Goal: Task Accomplishment & Management: Use online tool/utility

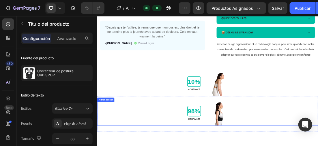
scroll to position [144, 0]
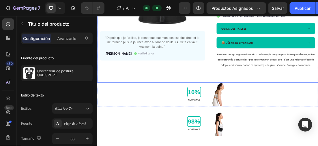
click at [201, 115] on div "Product Images "Depuis que je l'utilise, je remarque que mon dos est plus droit…" at bounding box center [270, 1] width 346 height 237
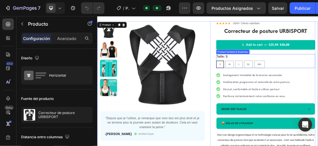
scroll to position [0, 0]
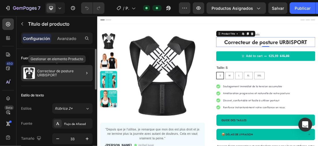
click at [62, 74] on p "Correcteur de posture URBISPORT" at bounding box center [63, 73] width 53 height 8
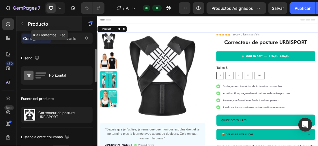
click at [22, 23] on icon "button" at bounding box center [22, 24] width 5 height 5
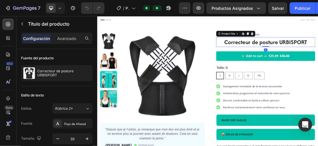
click at [62, 6] on div at bounding box center [55, 8] width 20 height 12
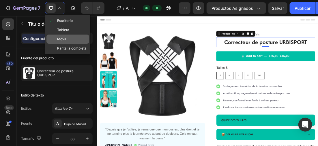
click at [63, 39] on span "Móvil" at bounding box center [61, 39] width 9 height 6
type input "25"
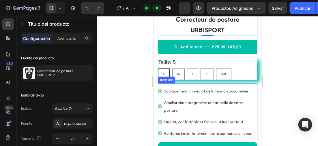
scroll to position [181, 0]
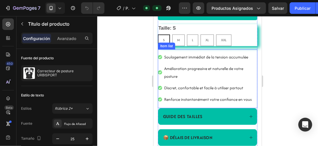
click at [199, 56] on p "Soulagement immédiat de la tension accumulée" at bounding box center [210, 57] width 92 height 8
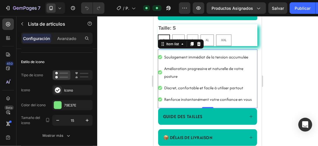
scroll to position [152, 0]
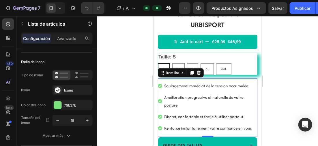
click at [161, 85] on icon at bounding box center [160, 86] width 4 height 4
click at [296, 82] on div at bounding box center [207, 81] width 221 height 130
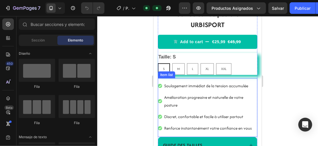
click at [164, 85] on p "Soulagement immédiat de la tension accumulée" at bounding box center [210, 86] width 92 height 8
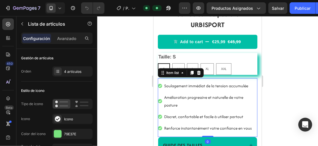
click at [159, 78] on div "Soulagement immédiat de la tension accumulée Amélioration progressive et nature…" at bounding box center [208, 107] width 100 height 59
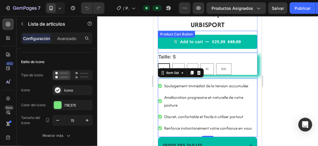
scroll to position [123, 0]
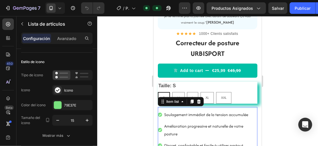
click at [138, 43] on div at bounding box center [207, 81] width 221 height 130
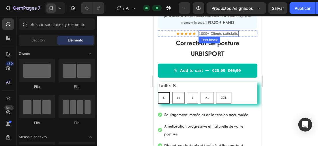
click at [199, 32] on p "1000+ Clients satisfaits" at bounding box center [218, 33] width 39 height 5
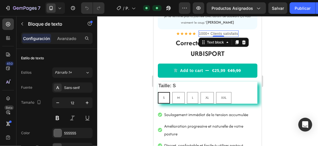
click at [198, 32] on div "1000+ Clients satisfaits" at bounding box center [218, 33] width 40 height 6
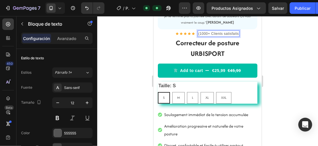
click at [207, 32] on p "(1000+ Clients satisfaits" at bounding box center [218, 33] width 40 height 5
click at [279, 39] on div at bounding box center [207, 81] width 221 height 130
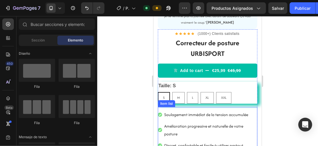
click at [203, 112] on p "Soulagement immédiat de la tension accumulée" at bounding box center [210, 115] width 92 height 8
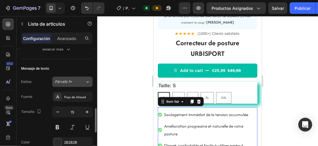
scroll to position [173, 0]
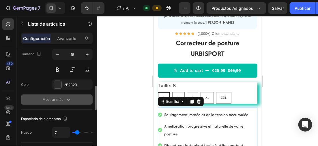
click at [67, 95] on button "Mostrar más" at bounding box center [57, 100] width 72 height 10
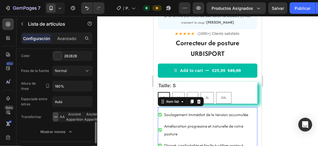
scroll to position [289, 0]
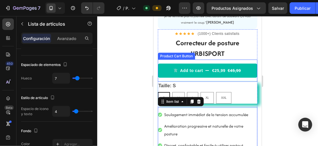
click at [129, 63] on div at bounding box center [207, 81] width 221 height 130
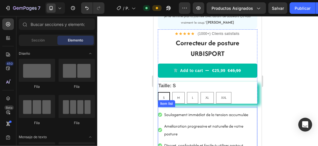
click at [183, 117] on p "Soulagement immédiat de la tension accumulée" at bounding box center [210, 115] width 92 height 8
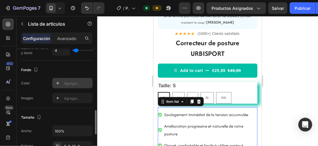
click at [54, 81] on div at bounding box center [58, 83] width 8 height 8
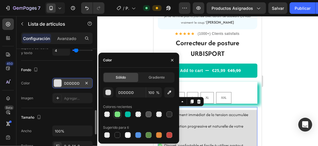
click at [118, 114] on div at bounding box center [118, 115] width 6 height 6
type input "79E37E"
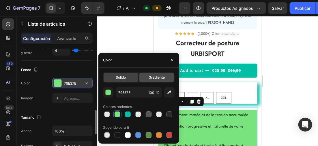
click at [151, 76] on span "Gradiente" at bounding box center [157, 77] width 16 height 5
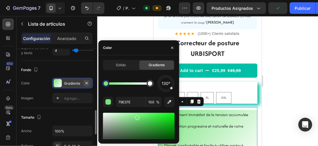
click at [87, 81] on icon "button" at bounding box center [86, 83] width 5 height 5
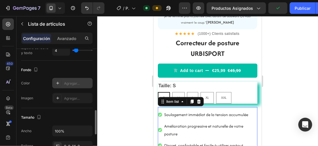
click at [199, 114] on p "Soulagement immédiat de la tension accumulée" at bounding box center [210, 115] width 92 height 8
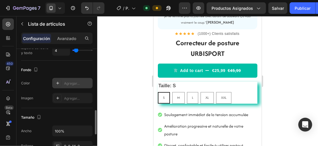
click at [294, 100] on div at bounding box center [207, 81] width 221 height 130
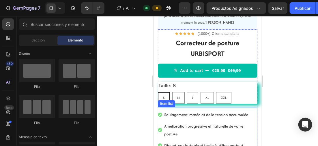
click at [239, 113] on p "Soulagement immédiat de la tension accumulée" at bounding box center [210, 115] width 92 height 8
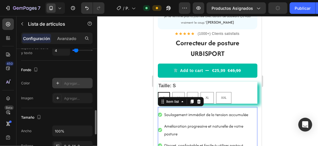
click at [59, 82] on icon at bounding box center [57, 83] width 5 height 5
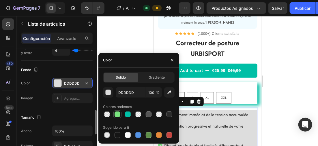
click at [120, 113] on div at bounding box center [118, 115] width 6 height 6
type input "79E37E"
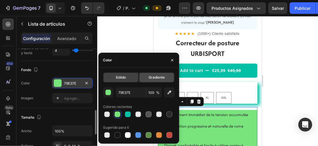
click at [154, 78] on span "Gradiente" at bounding box center [157, 77] width 16 height 5
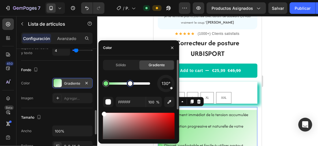
type input "79E37E"
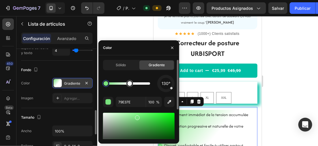
drag, startPoint x: 152, startPoint y: 87, endPoint x: 135, endPoint y: 88, distance: 16.8
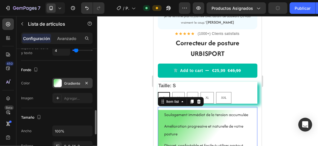
click at [293, 81] on div at bounding box center [207, 81] width 221 height 130
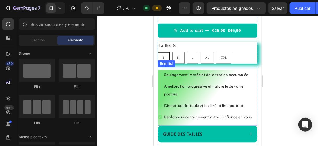
scroll to position [173, 0]
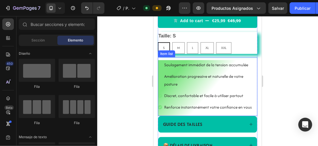
click at [159, 61] on div "Soulagement immédiat de la tension accumulée" at bounding box center [208, 65] width 100 height 10
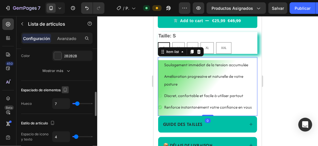
scroll to position [289, 0]
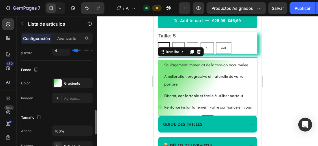
drag, startPoint x: 46, startPoint y: 84, endPoint x: 44, endPoint y: 76, distance: 8.5
click at [44, 76] on div "Fondo The changes might be hidden by the video. Color Gradiente Imagen Agregar.…" at bounding box center [57, 85] width 72 height 48
click at [59, 81] on div at bounding box center [58, 83] width 8 height 8
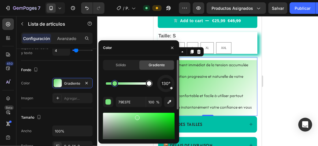
drag, startPoint x: 139, startPoint y: 85, endPoint x: 144, endPoint y: 87, distance: 5.0
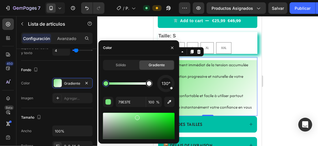
drag, startPoint x: 115, startPoint y: 84, endPoint x: 105, endPoint y: 84, distance: 9.5
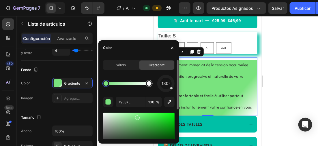
drag, startPoint x: 139, startPoint y: 83, endPoint x: 103, endPoint y: 78, distance: 36.1
click at [104, 81] on div at bounding box center [106, 83] width 5 height 5
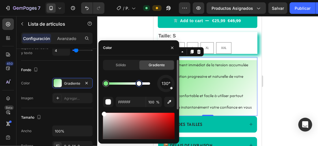
drag, startPoint x: 149, startPoint y: 81, endPoint x: 139, endPoint y: 83, distance: 10.0
click at [139, 83] on div at bounding box center [139, 83] width 5 height 5
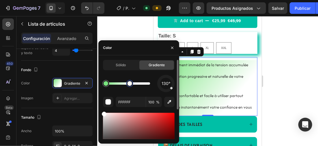
type input "79E37E"
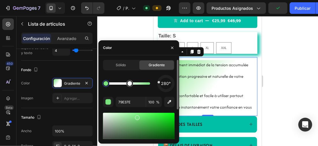
drag, startPoint x: 171, startPoint y: 90, endPoint x: 155, endPoint y: 82, distance: 18.3
click at [155, 82] on div "280°" at bounding box center [139, 83] width 72 height 17
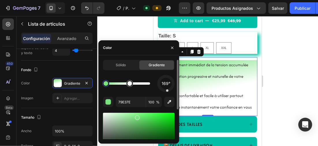
drag, startPoint x: 161, startPoint y: 83, endPoint x: 167, endPoint y: 88, distance: 7.4
click at [167, 88] on div "169°" at bounding box center [166, 84] width 12 height 12
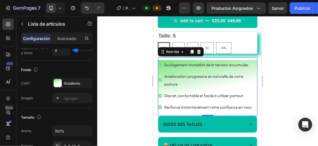
click at [296, 76] on div at bounding box center [207, 81] width 221 height 130
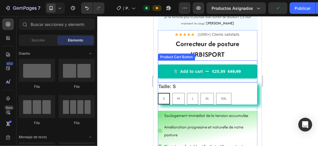
scroll to position [144, 0]
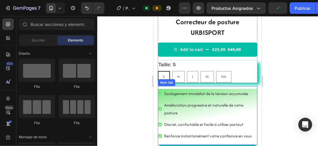
click at [167, 90] on p "Soulagement immédiat de la tension accumulée" at bounding box center [210, 94] width 92 height 8
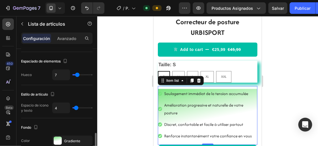
scroll to position [260, 0]
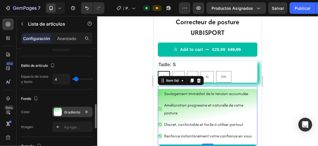
click at [57, 109] on div at bounding box center [58, 112] width 8 height 8
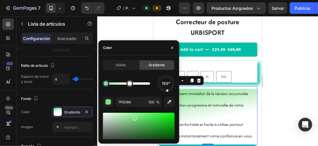
drag, startPoint x: 138, startPoint y: 119, endPoint x: 134, endPoint y: 117, distance: 4.5
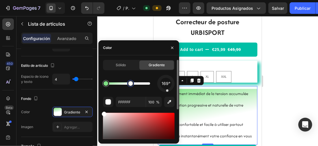
type input "7FE084"
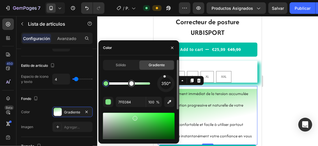
drag, startPoint x: 167, startPoint y: 90, endPoint x: 165, endPoint y: 77, distance: 12.6
click at [165, 77] on div at bounding box center [164, 76] width 3 height 3
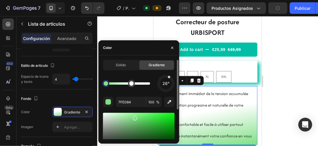
click at [169, 78] on div "26°" at bounding box center [165, 83] width 17 height 17
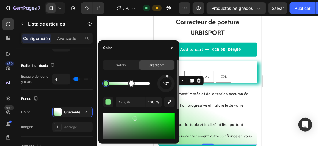
click at [167, 77] on div at bounding box center [167, 76] width 3 height 3
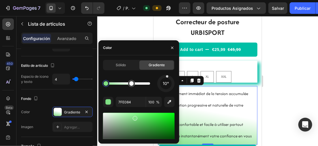
click at [296, 72] on div at bounding box center [207, 81] width 221 height 130
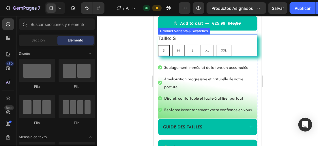
scroll to position [173, 0]
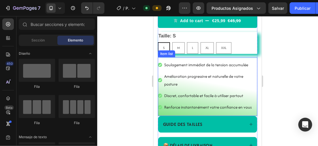
click at [249, 57] on div "Soulagement immédiat de la tension accumulée Amélioration progressive et nature…" at bounding box center [208, 86] width 100 height 59
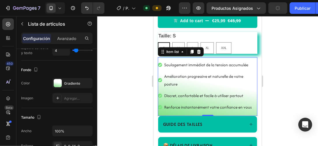
scroll to position [318, 0]
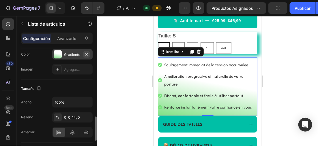
click at [88, 53] on icon "button" at bounding box center [86, 54] width 5 height 5
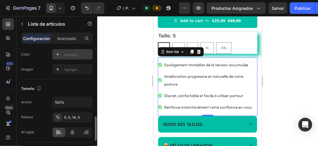
scroll to position [87, 0]
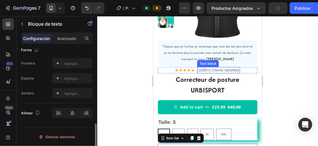
click at [236, 71] on p "(1000+) Clients satisfaits" at bounding box center [219, 70] width 42 height 5
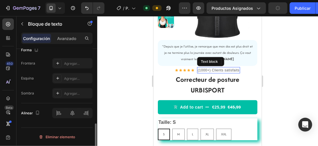
scroll to position [0, 0]
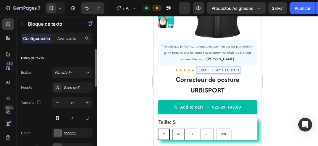
click at [210, 68] on p "(1000+) Clients satisfaits" at bounding box center [219, 70] width 42 height 5
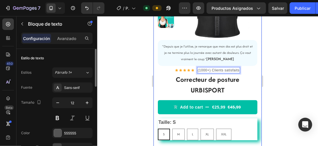
click at [280, 57] on div at bounding box center [207, 81] width 221 height 130
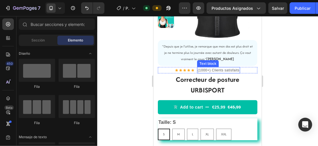
click at [213, 70] on p "(1000+) Clients satisfaits" at bounding box center [219, 70] width 42 height 5
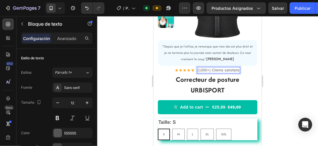
click at [275, 55] on div at bounding box center [207, 81] width 221 height 130
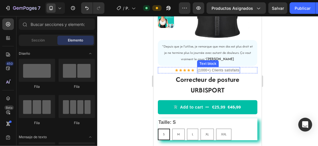
click at [210, 69] on p "(1000+) Clients satisfaits" at bounding box center [219, 70] width 42 height 5
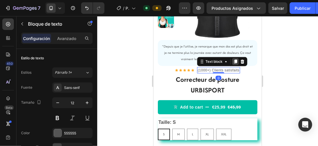
click at [233, 60] on icon at bounding box center [235, 61] width 5 height 5
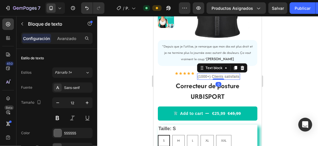
click at [282, 59] on div at bounding box center [207, 81] width 221 height 130
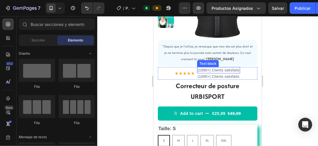
click at [216, 70] on p "(1000+) Clients satisfaits" at bounding box center [219, 70] width 42 height 5
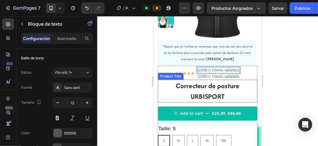
drag, startPoint x: 217, startPoint y: 70, endPoint x: 184, endPoint y: 80, distance: 34.5
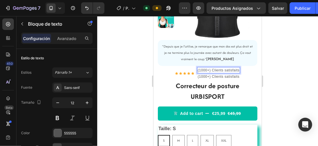
drag, startPoint x: 279, startPoint y: 67, endPoint x: 266, endPoint y: 67, distance: 13.0
click at [279, 67] on div at bounding box center [207, 81] width 221 height 130
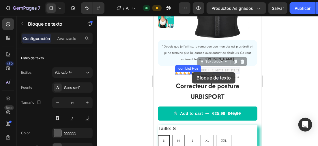
drag, startPoint x: 219, startPoint y: 69, endPoint x: 192, endPoint y: 72, distance: 27.1
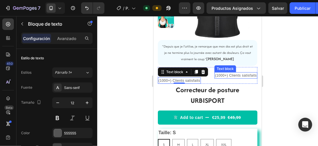
click at [223, 75] on p "(1000+) Clients satisfaits" at bounding box center [236, 75] width 42 height 5
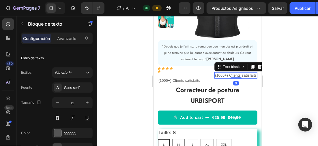
click at [223, 75] on p "(1000+) Clients satisfaits" at bounding box center [236, 75] width 42 height 5
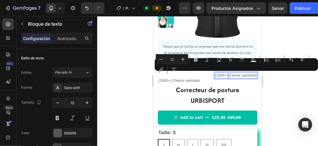
click at [114, 45] on div at bounding box center [207, 81] width 221 height 130
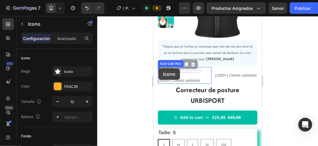
drag, startPoint x: 169, startPoint y: 68, endPoint x: 158, endPoint y: 68, distance: 10.4
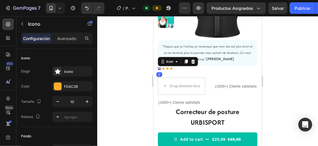
click at [132, 61] on div at bounding box center [207, 81] width 221 height 130
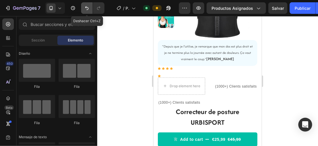
click at [88, 5] on button "Deshacer/Rehacer" at bounding box center [87, 8] width 12 height 12
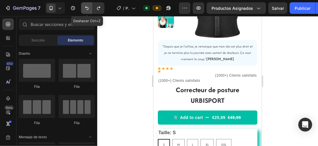
click at [84, 5] on icon "Deshacer/Rehacer" at bounding box center [87, 8] width 6 height 6
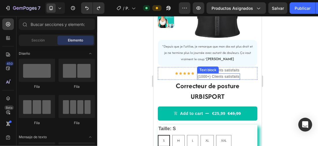
click at [213, 70] on div "Text block" at bounding box center [207, 69] width 19 height 5
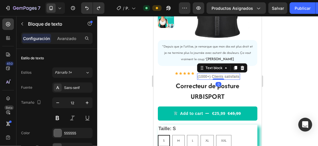
click at [303, 77] on div at bounding box center [207, 81] width 221 height 130
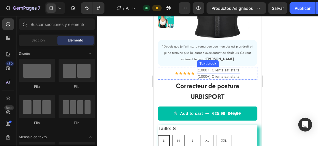
click at [219, 69] on p "(1000+) Clients satisfaits" at bounding box center [219, 70] width 42 height 5
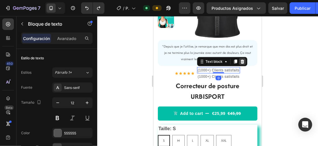
click at [242, 61] on icon at bounding box center [242, 61] width 5 height 5
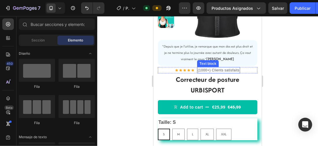
click at [221, 68] on p "(1000+) Clients satisfaits" at bounding box center [219, 70] width 42 height 5
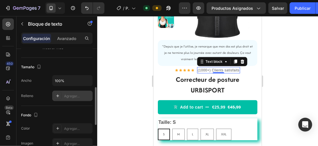
scroll to position [173, 0]
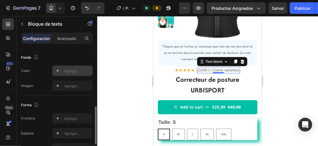
click at [56, 71] on icon at bounding box center [57, 71] width 5 height 5
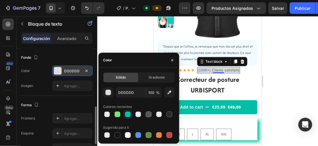
click at [129, 113] on div at bounding box center [128, 115] width 6 height 6
type input "00BFA6"
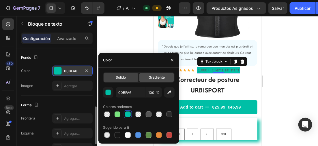
click at [153, 77] on span "Gradiente" at bounding box center [157, 77] width 16 height 5
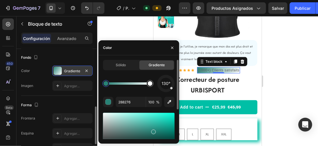
drag, startPoint x: 173, startPoint y: 123, endPoint x: 163, endPoint y: 120, distance: 9.9
drag, startPoint x: 153, startPoint y: 132, endPoint x: 159, endPoint y: 120, distance: 12.7
click at [159, 120] on div at bounding box center [159, 121] width 5 height 5
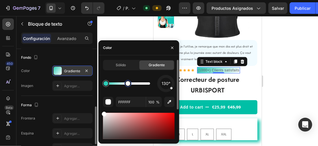
drag, startPoint x: 150, startPoint y: 83, endPoint x: 128, endPoint y: 83, distance: 21.7
click at [128, 83] on div at bounding box center [128, 83] width 5 height 5
type input "2ECCB7"
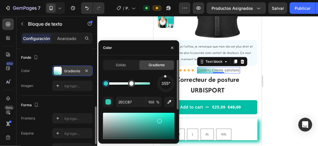
drag, startPoint x: 171, startPoint y: 90, endPoint x: 165, endPoint y: 77, distance: 14.5
click at [165, 77] on div at bounding box center [165, 83] width 19 height 19
drag, startPoint x: 159, startPoint y: 76, endPoint x: 155, endPoint y: 78, distance: 4.5
click at [155, 78] on div "297°" at bounding box center [139, 83] width 72 height 17
drag, startPoint x: 160, startPoint y: 80, endPoint x: 161, endPoint y: 85, distance: 4.5
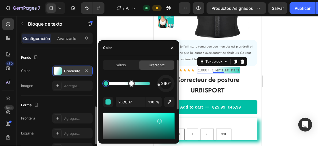
click at [161, 85] on div "260°" at bounding box center [165, 83] width 17 height 17
drag, startPoint x: 160, startPoint y: 85, endPoint x: 163, endPoint y: 88, distance: 4.7
click at [163, 88] on div "211°" at bounding box center [166, 84] width 12 height 12
click at [166, 91] on div at bounding box center [165, 83] width 17 height 17
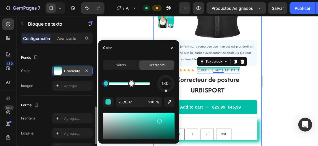
click at [290, 55] on div at bounding box center [207, 81] width 221 height 130
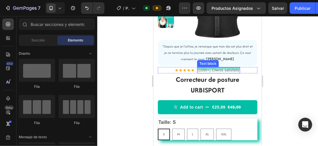
click at [228, 69] on p "(1000+) Clients satisfaits" at bounding box center [219, 70] width 42 height 5
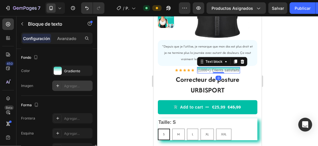
scroll to position [202, 0]
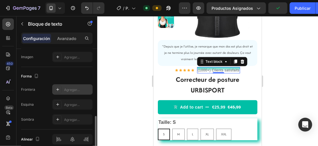
click at [56, 88] on icon at bounding box center [57, 89] width 5 height 5
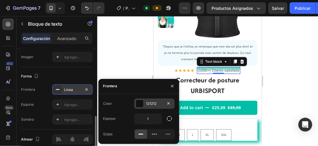
click at [142, 103] on div at bounding box center [140, 104] width 8 height 8
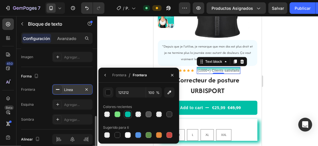
click at [128, 113] on div at bounding box center [128, 115] width 6 height 6
type input "00BFA6"
click at [305, 81] on div at bounding box center [207, 81] width 221 height 130
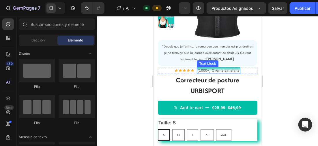
click at [232, 68] on p "(1000+) Clients satisfaits" at bounding box center [219, 70] width 42 height 5
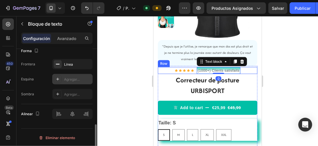
scroll to position [199, 0]
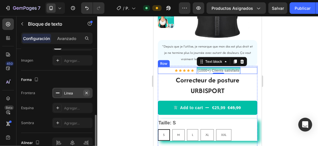
click at [89, 91] on button "button" at bounding box center [86, 93] width 7 height 7
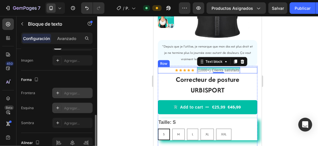
click at [62, 107] on div "Agregar..." at bounding box center [72, 108] width 40 height 10
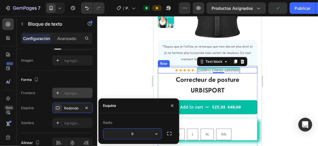
click at [142, 133] on input "8" at bounding box center [132, 134] width 58 height 10
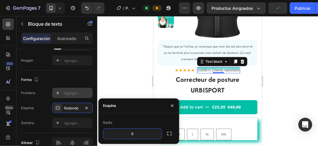
click at [310, 81] on div at bounding box center [207, 81] width 221 height 130
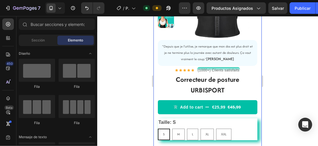
click at [125, 55] on div at bounding box center [207, 81] width 221 height 130
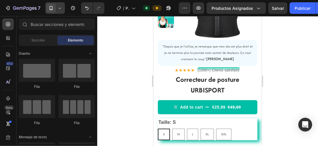
click at [61, 4] on div at bounding box center [55, 8] width 20 height 12
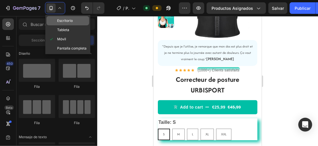
click at [78, 25] on div "Escritorio" at bounding box center [67, 29] width 43 height 9
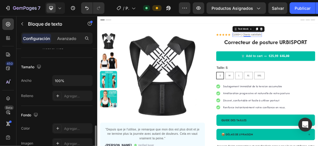
scroll to position [173, 0]
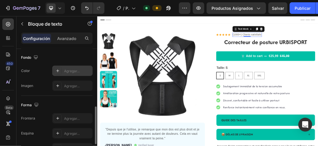
click at [59, 72] on icon at bounding box center [57, 71] width 5 height 5
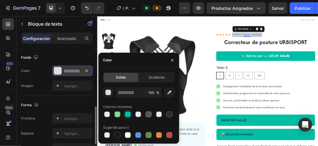
click at [130, 115] on div at bounding box center [128, 115] width 6 height 6
type input "00BFA6"
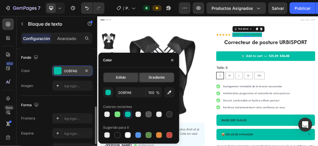
click at [154, 77] on span "Gradiente" at bounding box center [157, 77] width 16 height 5
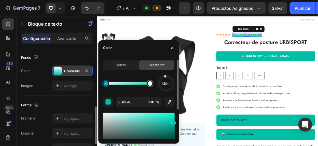
drag, startPoint x: 170, startPoint y: 88, endPoint x: 165, endPoint y: 77, distance: 12.3
click at [165, 77] on div at bounding box center [165, 83] width 19 height 19
drag, startPoint x: 120, startPoint y: 84, endPoint x: 131, endPoint y: 88, distance: 11.5
click at [131, 86] on div at bounding box center [130, 83] width 5 height 5
drag, startPoint x: 131, startPoint y: 88, endPoint x: 113, endPoint y: 84, distance: 18.8
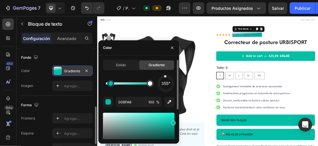
click at [110, 84] on div at bounding box center [111, 83] width 5 height 5
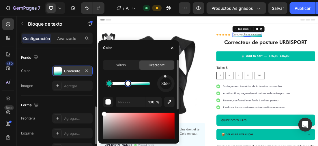
type input "00BFA6"
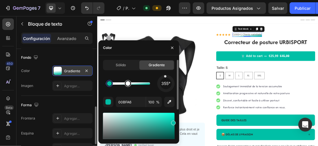
drag, startPoint x: 128, startPoint y: 83, endPoint x: 133, endPoint y: 83, distance: 4.1
drag, startPoint x: 164, startPoint y: 78, endPoint x: 165, endPoint y: 89, distance: 11.6
click at [165, 89] on div "189°" at bounding box center [165, 83] width 17 height 17
click at [167, 89] on div "174°" at bounding box center [166, 84] width 12 height 12
click at [166, 90] on div "183°" at bounding box center [165, 83] width 17 height 17
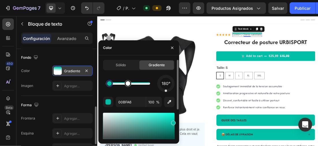
click at [166, 90] on div at bounding box center [166, 91] width 2 height 2
click at [167, 90] on div at bounding box center [166, 91] width 2 height 2
click at [164, 90] on div at bounding box center [166, 84] width 22 height 22
click at [165, 90] on div at bounding box center [165, 83] width 19 height 19
click at [165, 90] on div at bounding box center [165, 91] width 3 height 3
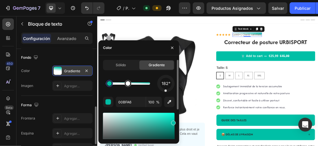
click at [166, 90] on div at bounding box center [166, 91] width 2 height 2
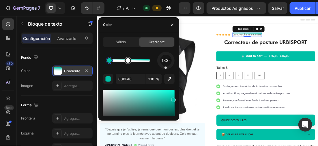
scroll to position [228, 0]
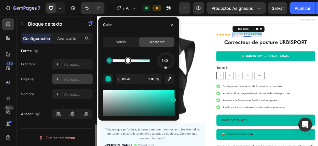
click at [56, 79] on icon at bounding box center [57, 79] width 5 height 5
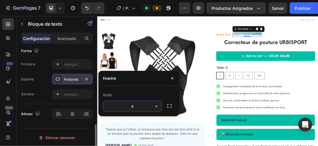
click at [149, 107] on input "8" at bounding box center [132, 106] width 58 height 10
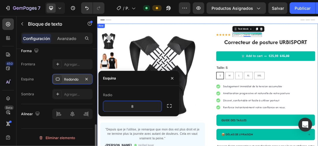
click at [230, 34] on div "Product Images "Depuis que je l'utilise, je remarque que mon dos est plus droit…" at bounding box center [270, 146] width 346 height 237
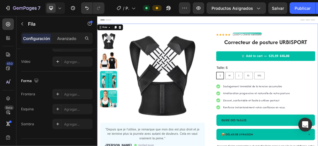
scroll to position [0, 0]
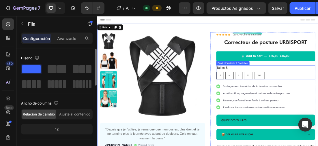
click at [305, 109] on div "M" at bounding box center [305, 109] width 12 height 12
click at [298, 104] on input "M M M" at bounding box center [298, 103] width 0 height 0
radio input "true"
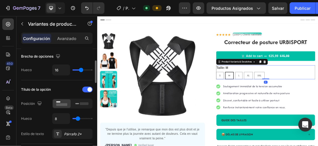
scroll to position [115, 0]
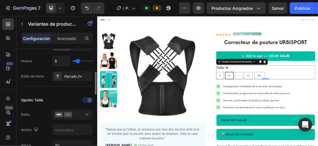
click at [55, 87] on div "Opción: Taille Estilo [PERSON_NAME] 40 Mostrar más" at bounding box center [57, 131] width 72 height 89
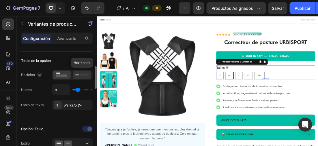
click at [79, 72] on icon at bounding box center [81, 75] width 13 height 6
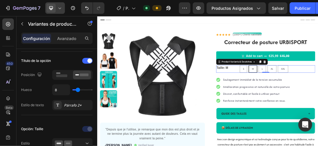
click at [60, 4] on div at bounding box center [55, 8] width 20 height 12
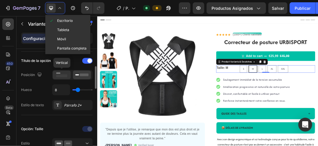
click at [65, 74] on icon at bounding box center [61, 75] width 13 height 6
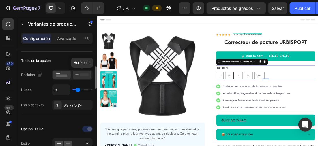
click at [82, 74] on rect at bounding box center [84, 75] width 9 height 3
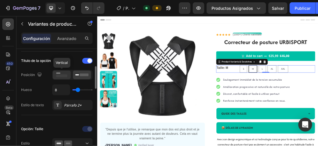
click at [63, 74] on icon at bounding box center [61, 75] width 13 height 6
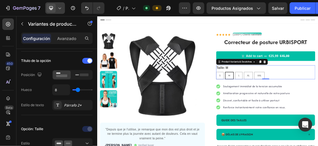
click at [64, 5] on div at bounding box center [55, 8] width 20 height 12
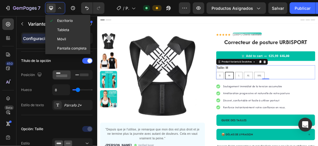
click at [64, 39] on span "Móvil" at bounding box center [61, 39] width 9 height 6
type input "12"
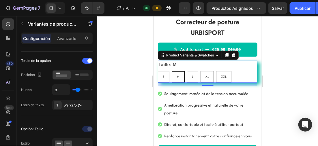
scroll to position [168, 0]
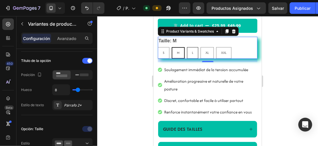
click at [189, 51] on div "L" at bounding box center [192, 52] width 11 height 11
click at [187, 47] on input "L L L" at bounding box center [187, 47] width 0 height 0
radio input "true"
click at [164, 49] on div "S" at bounding box center [163, 52] width 11 height 11
click at [158, 47] on input "S S S" at bounding box center [157, 47] width 0 height 0
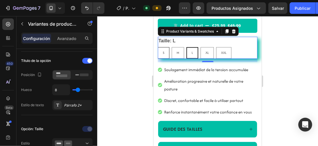
radio input "true"
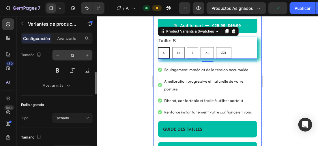
scroll to position [260, 0]
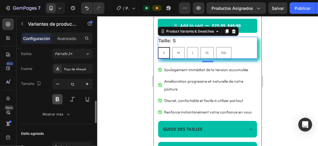
click at [59, 96] on button at bounding box center [57, 99] width 10 height 10
click at [58, 96] on button at bounding box center [57, 99] width 10 height 10
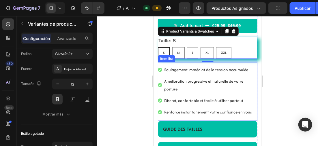
click at [177, 68] on p "Soulagement immédiat de la tension accumulée" at bounding box center [210, 70] width 92 height 8
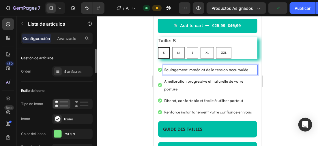
scroll to position [58, 0]
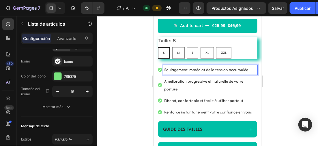
click at [164, 68] on p "Soulagement immédiat de la tension accumulée" at bounding box center [210, 70] width 92 height 8
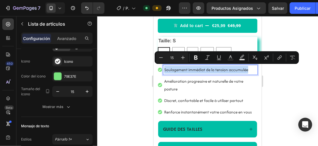
drag, startPoint x: 164, startPoint y: 68, endPoint x: 247, endPoint y: 69, distance: 83.4
click at [247, 69] on p "Soulagement immédiat de la tension accumulée" at bounding box center [210, 70] width 92 height 8
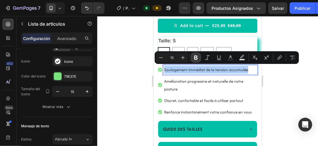
click at [195, 55] on icon "Barra de herramientas contextual del editor" at bounding box center [196, 58] width 6 height 6
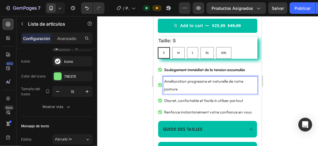
click at [165, 83] on p "Amélioration progressive et naturelle de votre posture" at bounding box center [210, 85] width 92 height 16
click at [178, 88] on p "Amélioration progressive et naturelle de votre posture" at bounding box center [210, 85] width 92 height 16
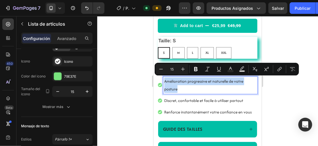
drag, startPoint x: 168, startPoint y: 82, endPoint x: 163, endPoint y: 80, distance: 4.8
click at [163, 80] on div "Amélioration progressive et naturelle de votre posture" at bounding box center [210, 85] width 94 height 17
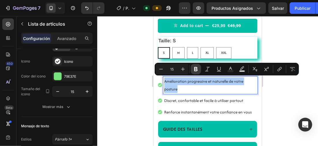
click at [199, 69] on button "Bold" at bounding box center [196, 69] width 10 height 10
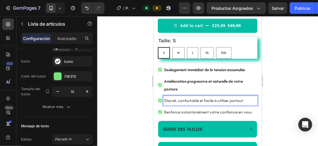
click at [242, 100] on p "Discret, confortable et facile à utiliser partout" at bounding box center [210, 101] width 92 height 8
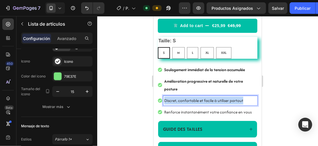
drag, startPoint x: 242, startPoint y: 100, endPoint x: 149, endPoint y: 100, distance: 93.3
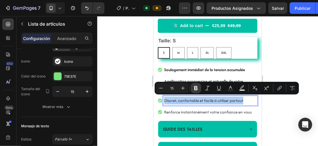
click at [196, 87] on icon "Barra de herramientas contextual del editor" at bounding box center [195, 88] width 3 height 4
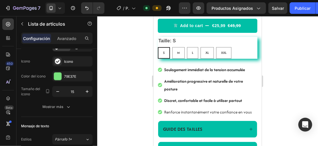
click at [249, 111] on p "Renforce instantanément votre confiance en vous" at bounding box center [210, 112] width 92 height 8
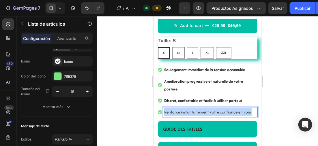
drag, startPoint x: 249, startPoint y: 111, endPoint x: 159, endPoint y: 109, distance: 90.4
click at [159, 109] on div "Renforce instantanément votre confiance en vous" at bounding box center [208, 112] width 100 height 10
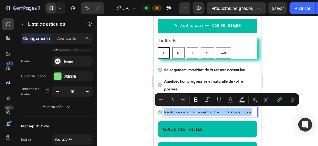
drag, startPoint x: 197, startPoint y: 100, endPoint x: 148, endPoint y: 85, distance: 51.5
click at [196, 100] on icon "Barra de herramientas contextual del editor" at bounding box center [195, 100] width 3 height 4
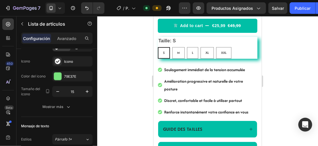
click at [127, 80] on div at bounding box center [207, 81] width 221 height 130
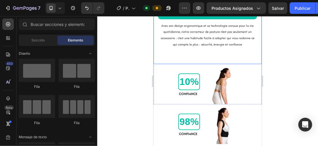
scroll to position [342, 0]
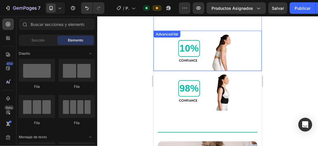
click at [243, 41] on div "10% Text block CONFIANCE Text Block Image" at bounding box center [207, 51] width 108 height 40
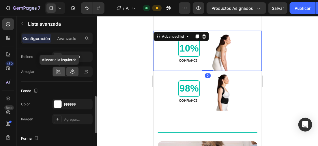
scroll to position [173, 0]
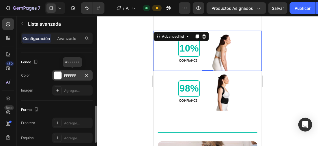
click at [58, 73] on div at bounding box center [58, 76] width 8 height 8
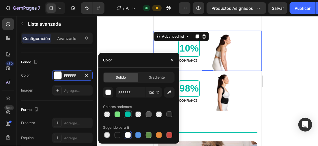
click at [130, 114] on div at bounding box center [128, 115] width 6 height 6
type input "00BFA6"
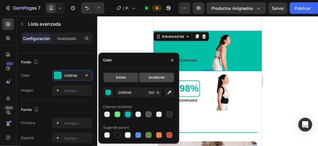
click at [162, 78] on span "Gradiente" at bounding box center [157, 77] width 16 height 5
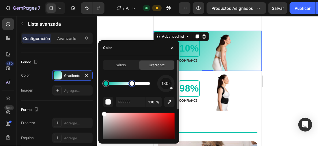
drag, startPoint x: 150, startPoint y: 85, endPoint x: 132, endPoint y: 84, distance: 17.9
click at [132, 84] on div at bounding box center [132, 83] width 5 height 5
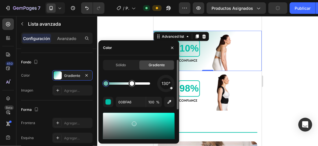
drag, startPoint x: 173, startPoint y: 124, endPoint x: 133, endPoint y: 123, distance: 39.9
click at [133, 123] on div at bounding box center [134, 124] width 5 height 5
type input "6BBAAF"
drag, startPoint x: 172, startPoint y: 90, endPoint x: 170, endPoint y: 79, distance: 10.3
click at [171, 80] on div "57°" at bounding box center [165, 83] width 17 height 17
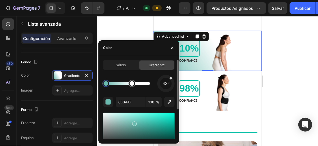
click at [170, 79] on div "43°" at bounding box center [166, 84] width 12 height 12
drag, startPoint x: 161, startPoint y: 77, endPoint x: 159, endPoint y: 81, distance: 4.9
click at [159, 81] on div "295°" at bounding box center [165, 83] width 17 height 17
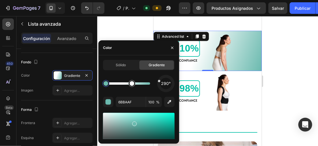
click at [299, 60] on div at bounding box center [207, 81] width 221 height 130
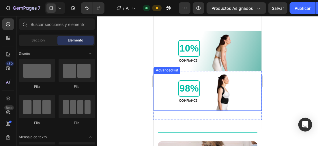
click at [238, 83] on div "98% Text block CONFIANCE Text Block Image" at bounding box center [207, 92] width 108 height 37
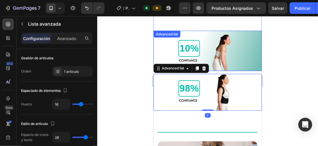
click at [241, 46] on div "10% Text block CONFIANCE Text Block Image" at bounding box center [207, 51] width 108 height 40
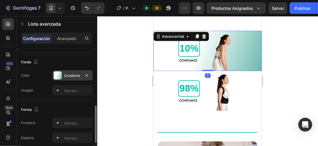
click at [58, 75] on div at bounding box center [58, 76] width 8 height 8
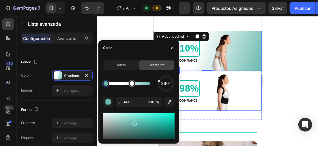
click at [250, 87] on div "98% Text block CONFIANCE Text Block Image" at bounding box center [207, 92] width 108 height 37
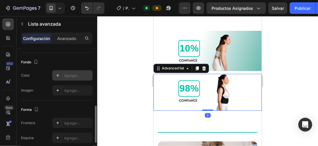
click at [60, 74] on div at bounding box center [58, 76] width 8 height 8
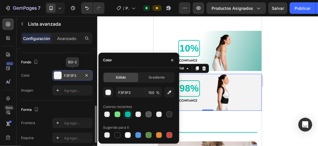
drag, startPoint x: 126, startPoint y: 113, endPoint x: 138, endPoint y: 85, distance: 29.9
click at [126, 112] on div at bounding box center [128, 115] width 6 height 6
type input "00BFA6"
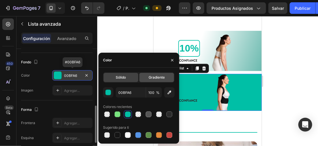
click at [149, 78] on span "Gradiente" at bounding box center [157, 77] width 16 height 5
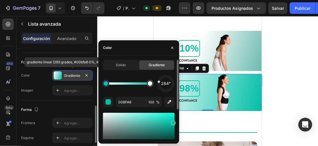
drag, startPoint x: 169, startPoint y: 90, endPoint x: 159, endPoint y: 82, distance: 12.6
click at [159, 82] on div at bounding box center [166, 83] width 21 height 21
click at [159, 82] on div at bounding box center [159, 82] width 3 height 3
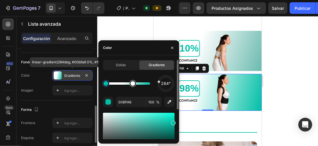
drag, startPoint x: 152, startPoint y: 86, endPoint x: 132, endPoint y: 86, distance: 20.8
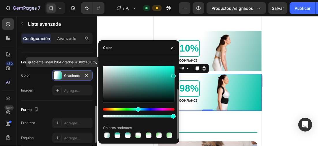
click at [174, 124] on div "Sólido Gradiente 284° 00BFA6 100 % Colores recientes" at bounding box center [138, 99] width 81 height 79
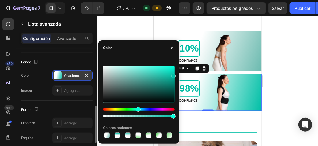
click at [63, 72] on div "Gradiente" at bounding box center [72, 75] width 40 height 10
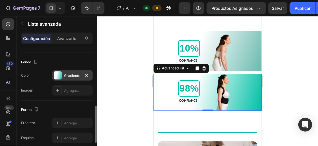
drag, startPoint x: 71, startPoint y: 77, endPoint x: 75, endPoint y: 76, distance: 4.2
click at [72, 77] on div "Gradiente" at bounding box center [72, 75] width 17 height 5
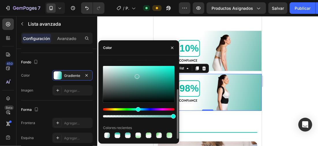
drag, startPoint x: 173, startPoint y: 78, endPoint x: 137, endPoint y: 75, distance: 36.8
click at [137, 75] on div at bounding box center [137, 76] width 5 height 5
type input "65BCB1"
click at [291, 58] on div at bounding box center [207, 81] width 221 height 130
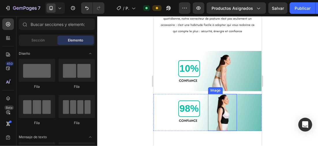
scroll to position [313, 0]
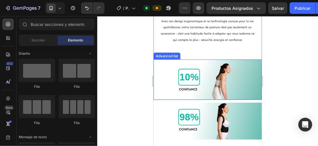
click at [246, 78] on div "10% Text block CONFIANCE Text Block Image" at bounding box center [207, 79] width 108 height 40
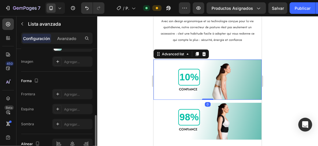
scroll to position [231, 0]
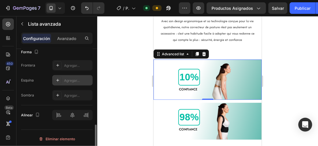
click at [59, 78] on icon at bounding box center [57, 80] width 5 height 5
click at [303, 75] on div at bounding box center [207, 81] width 221 height 130
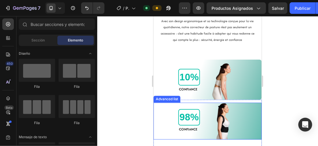
click at [251, 108] on div "98% Text block CONFIANCE Text Block Image" at bounding box center [207, 121] width 108 height 37
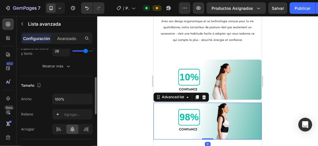
scroll to position [173, 0]
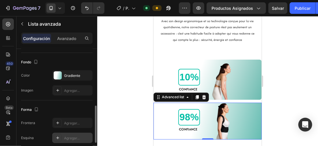
click at [59, 137] on icon at bounding box center [57, 138] width 5 height 5
click at [297, 105] on div at bounding box center [207, 81] width 221 height 130
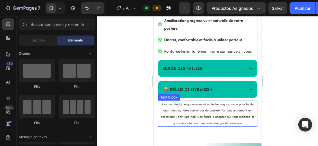
scroll to position [172, 0]
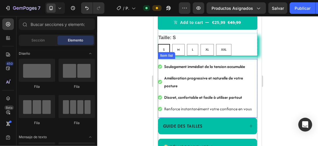
click at [218, 106] on p "Renforce instantanément votre confiance en vous" at bounding box center [210, 109] width 92 height 8
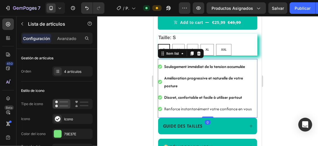
click at [249, 108] on p "Renforce instantanément votre confiance en vous" at bounding box center [210, 109] width 92 height 8
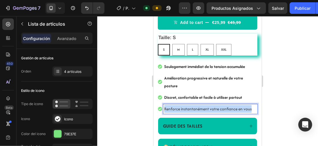
drag, startPoint x: 249, startPoint y: 108, endPoint x: 153, endPoint y: 98, distance: 97.0
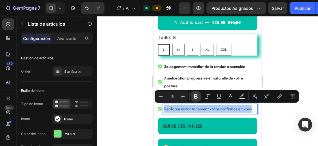
click at [194, 97] on icon "Barra de herramientas contextual del editor" at bounding box center [196, 97] width 6 height 6
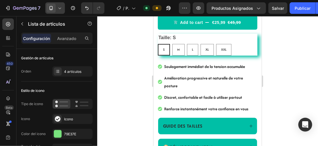
click at [63, 8] on div at bounding box center [55, 8] width 20 height 12
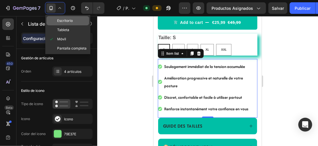
click at [76, 25] on div "Escritorio" at bounding box center [67, 29] width 43 height 9
type input "24"
type input "16"
type input "8"
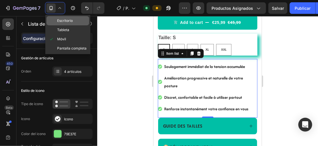
type input "12"
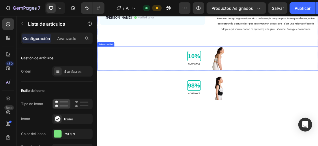
scroll to position [134, 0]
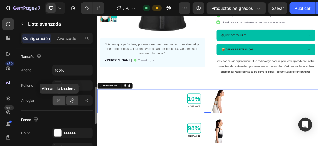
scroll to position [173, 0]
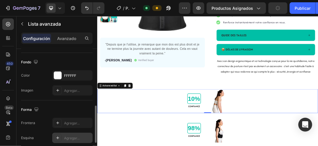
click at [60, 139] on icon at bounding box center [57, 138] width 5 height 5
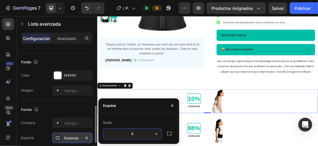
click at [136, 131] on input "8" at bounding box center [132, 134] width 58 height 10
click at [55, 72] on div at bounding box center [58, 76] width 8 height 8
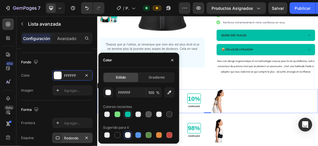
click at [127, 113] on div at bounding box center [128, 115] width 6 height 6
type input "00BFA6"
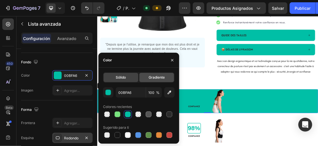
click at [147, 76] on div "Gradiente" at bounding box center [156, 77] width 35 height 9
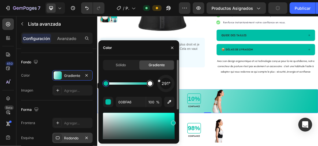
drag, startPoint x: 169, startPoint y: 90, endPoint x: 157, endPoint y: 80, distance: 15.7
click at [157, 80] on div "291°" at bounding box center [139, 83] width 72 height 17
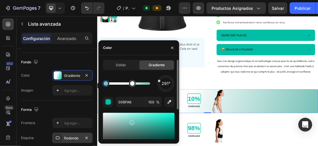
drag, startPoint x: 136, startPoint y: 126, endPoint x: 131, endPoint y: 122, distance: 6.2
click at [131, 122] on div at bounding box center [139, 131] width 72 height 37
type input "76C1B7"
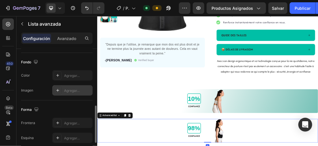
scroll to position [202, 0]
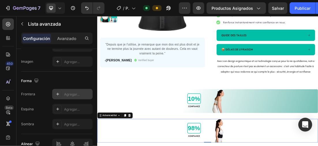
drag, startPoint x: 57, startPoint y: 109, endPoint x: 65, endPoint y: 94, distance: 16.8
click at [57, 108] on icon at bounding box center [57, 109] width 3 height 3
click at [69, 79] on div "Forma" at bounding box center [57, 81] width 72 height 9
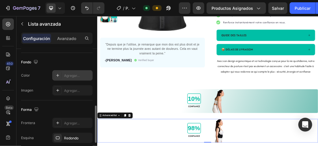
click at [61, 77] on div at bounding box center [58, 76] width 8 height 8
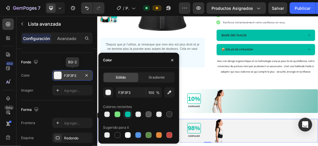
click at [128, 112] on div at bounding box center [128, 115] width 6 height 6
type input "00BFA6"
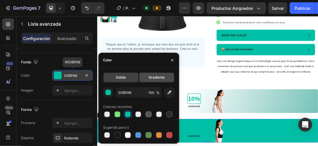
click at [149, 81] on div "Gradiente" at bounding box center [156, 77] width 35 height 9
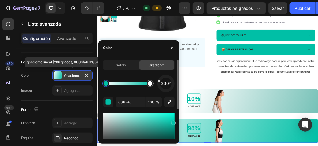
drag, startPoint x: 170, startPoint y: 90, endPoint x: 159, endPoint y: 81, distance: 13.8
click at [159, 81] on div at bounding box center [166, 84] width 22 height 22
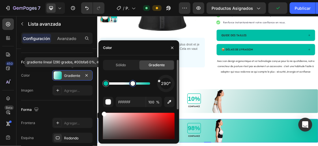
drag, startPoint x: 148, startPoint y: 85, endPoint x: 133, endPoint y: 86, distance: 15.0
click at [133, 86] on div at bounding box center [132, 83] width 7 height 7
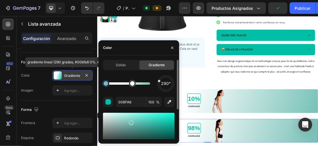
drag, startPoint x: 138, startPoint y: 121, endPoint x: 131, endPoint y: 122, distance: 7.6
click at [131, 122] on div at bounding box center [139, 131] width 72 height 37
type input "78C1B7"
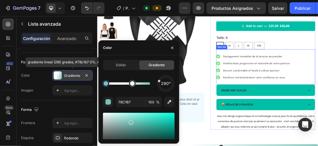
scroll to position [18, 0]
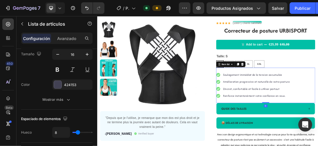
scroll to position [0, 0]
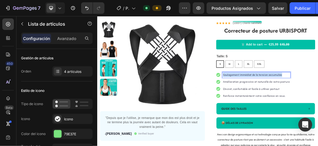
drag, startPoint x: 388, startPoint y: 108, endPoint x: 287, endPoint y: 110, distance: 101.4
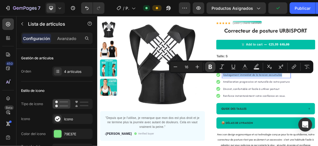
click at [208, 64] on icon "Barra de herramientas contextual del editor" at bounding box center [211, 67] width 6 height 6
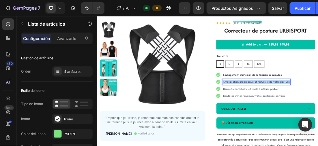
drag, startPoint x: 398, startPoint y: 119, endPoint x: 285, endPoint y: 119, distance: 112.6
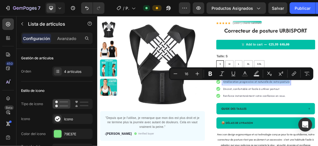
click at [211, 72] on icon "Barra de herramientas contextual del editor" at bounding box center [211, 74] width 6 height 6
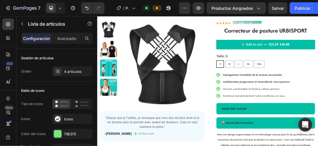
drag, startPoint x: 383, startPoint y: 128, endPoint x: 286, endPoint y: 127, distance: 97.6
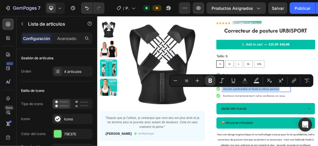
click at [210, 77] on button "Bold" at bounding box center [210, 81] width 10 height 10
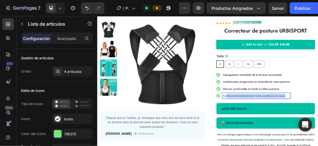
drag, startPoint x: 393, startPoint y: 139, endPoint x: 298, endPoint y: 140, distance: 94.7
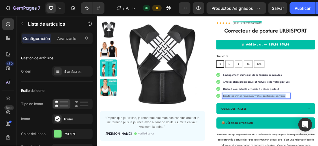
drag, startPoint x: 393, startPoint y: 141, endPoint x: 288, endPoint y: 139, distance: 104.5
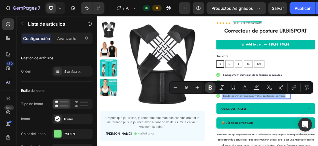
click at [211, 86] on icon "Barra de herramientas contextual del editor" at bounding box center [210, 88] width 3 height 4
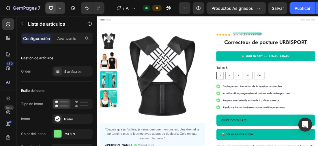
click at [60, 5] on icon at bounding box center [60, 8] width 6 height 6
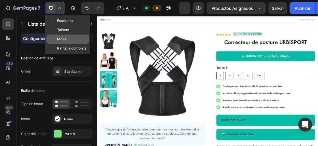
click at [64, 38] on span "Móvil" at bounding box center [61, 39] width 9 height 6
type input "16"
type input "14"
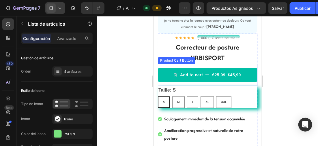
scroll to position [98, 0]
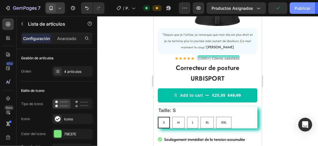
click at [305, 7] on font "Publicar" at bounding box center [303, 8] width 16 height 6
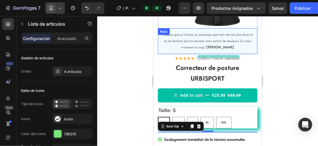
click at [251, 49] on div ""Depuis que je l'utilise, je remarque que mon dos est plus droit et je ne termi…" at bounding box center [208, 41] width 100 height 26
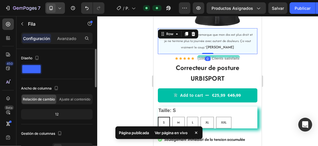
click at [80, 63] on div "Diseño" at bounding box center [57, 64] width 72 height 21
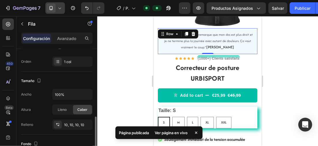
scroll to position [144, 0]
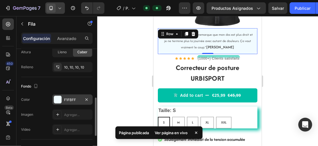
click at [59, 96] on div at bounding box center [58, 100] width 8 height 8
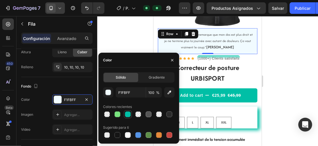
click at [129, 116] on div at bounding box center [128, 115] width 6 height 6
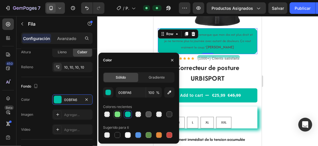
click at [118, 112] on div at bounding box center [118, 115] width 6 height 6
type input "79E37E"
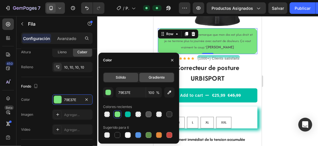
click at [155, 78] on span "Gradiente" at bounding box center [157, 77] width 16 height 5
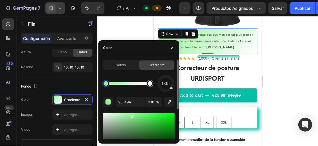
drag, startPoint x: 131, startPoint y: 124, endPoint x: 131, endPoint y: 115, distance: 9.2
type input "98E29B"
drag, startPoint x: 133, startPoint y: 116, endPoint x: 129, endPoint y: 113, distance: 5.1
drag, startPoint x: 105, startPoint y: 84, endPoint x: 109, endPoint y: 84, distance: 4.6
click at [109, 84] on div at bounding box center [108, 83] width 5 height 5
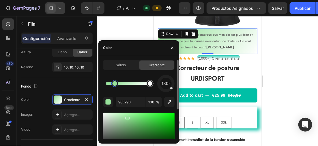
drag, startPoint x: 109, startPoint y: 84, endPoint x: 116, endPoint y: 84, distance: 6.9
click at [116, 84] on div at bounding box center [115, 83] width 5 height 5
drag, startPoint x: 171, startPoint y: 88, endPoint x: 167, endPoint y: 78, distance: 10.5
click at [167, 78] on div "13°" at bounding box center [165, 83] width 17 height 17
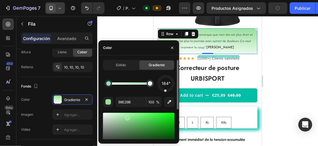
drag, startPoint x: 167, startPoint y: 78, endPoint x: 165, endPoint y: 93, distance: 14.8
click at [165, 93] on div "184° 98E29B 100 % Colores recientes" at bounding box center [139, 131] width 72 height 112
click at [167, 91] on div at bounding box center [167, 91] width 3 height 3
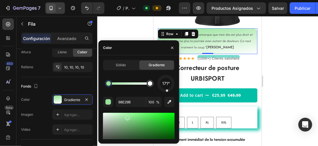
click at [288, 64] on div at bounding box center [207, 81] width 221 height 130
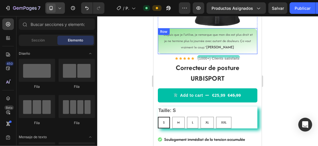
click at [252, 50] on div ""Depuis que je l'utilise, je remarque que mon dos est plus droit et je ne termi…" at bounding box center [208, 41] width 100 height 26
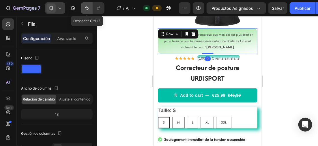
click at [83, 8] on button "Deshacer/Rehacer" at bounding box center [87, 8] width 12 height 12
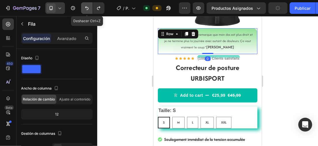
click at [83, 8] on button "Deshacer/Rehacer" at bounding box center [87, 8] width 12 height 12
click at [86, 7] on icon "Deshacer/Rehacer" at bounding box center [86, 8] width 3 height 4
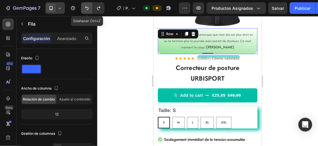
click at [86, 7] on icon "Deshacer/Rehacer" at bounding box center [86, 8] width 3 height 4
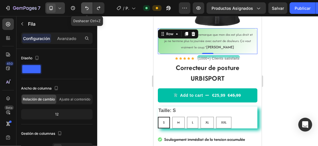
click at [86, 7] on icon "Deshacer/Rehacer" at bounding box center [86, 8] width 3 height 4
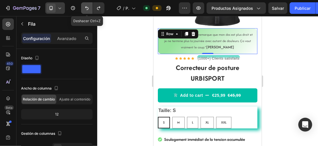
click at [86, 7] on icon "Deshacer/Rehacer" at bounding box center [86, 8] width 3 height 4
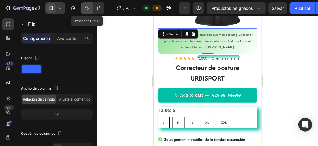
click at [86, 7] on icon "Deshacer/Rehacer" at bounding box center [86, 8] width 3 height 4
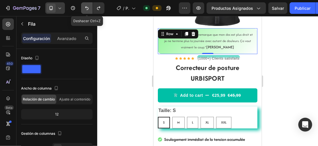
click at [86, 7] on icon "Deshacer/Rehacer" at bounding box center [86, 8] width 3 height 4
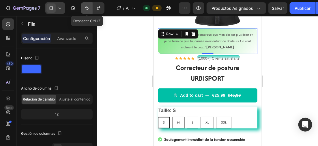
click at [86, 7] on icon "Deshacer/Rehacer" at bounding box center [86, 8] width 3 height 4
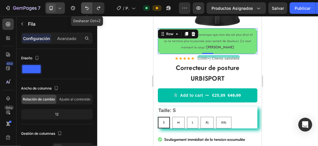
click at [86, 7] on icon "Deshacer/Rehacer" at bounding box center [86, 8] width 3 height 4
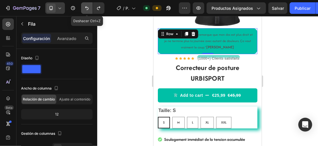
click at [86, 7] on icon "Deshacer/Rehacer" at bounding box center [86, 8] width 3 height 4
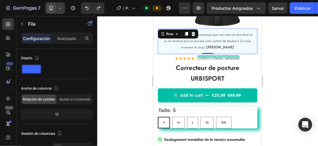
click at [293, 35] on div at bounding box center [207, 81] width 221 height 130
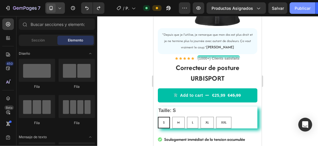
click at [296, 10] on font "Publicar" at bounding box center [303, 8] width 16 height 6
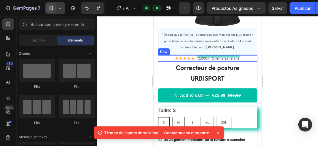
click at [246, 57] on div "Icon Icon Icon Icon Icon Icon List Hoz (1000+) Clients satisfaits Text block Row" at bounding box center [208, 58] width 100 height 6
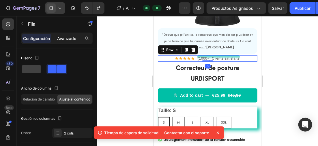
click at [57, 35] on div "Avanzado" at bounding box center [66, 38] width 29 height 9
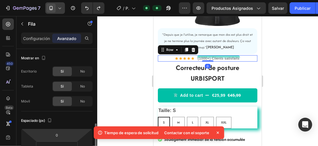
scroll to position [58, 0]
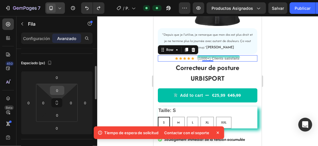
click at [59, 90] on input "0" at bounding box center [57, 90] width 12 height 9
type input "3"
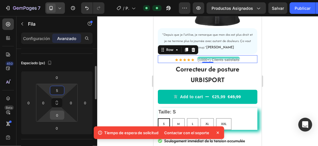
type input "5"
click at [60, 115] on input "0" at bounding box center [57, 115] width 12 height 9
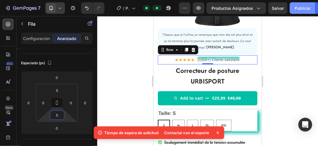
type input "5"
click at [299, 8] on font "Publicar" at bounding box center [303, 8] width 16 height 6
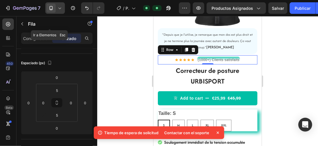
click at [24, 27] on button "button" at bounding box center [22, 23] width 9 height 9
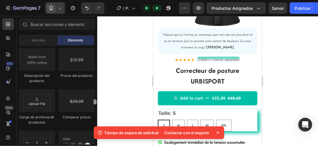
scroll to position [966, 0]
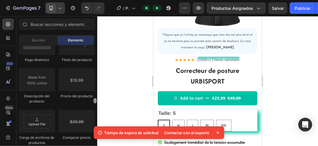
drag, startPoint x: 95, startPoint y: 61, endPoint x: 95, endPoint y: 103, distance: 41.3
click at [95, 103] on div at bounding box center [95, 100] width 3 height 5
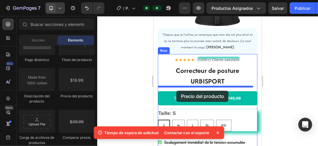
drag, startPoint x: 227, startPoint y: 100, endPoint x: 176, endPoint y: 91, distance: 51.9
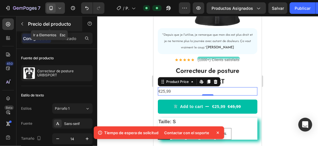
click at [23, 24] on icon "button" at bounding box center [22, 24] width 5 height 5
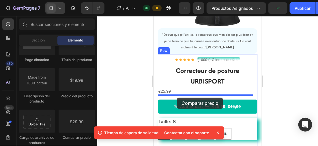
drag, startPoint x: 228, startPoint y: 144, endPoint x: 177, endPoint y: 98, distance: 68.9
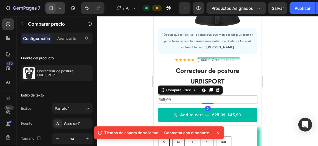
click at [120, 67] on div at bounding box center [207, 81] width 221 height 130
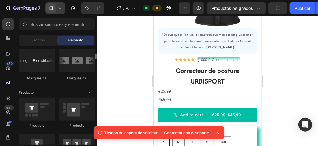
scroll to position [649, 0]
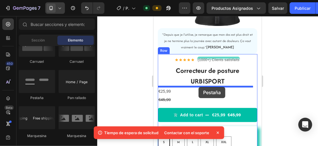
drag, startPoint x: 189, startPoint y: 103, endPoint x: 198, endPoint y: 87, distance: 18.0
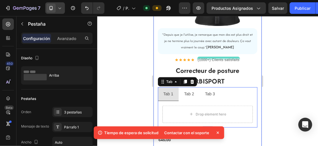
click at [116, 60] on div at bounding box center [207, 81] width 221 height 130
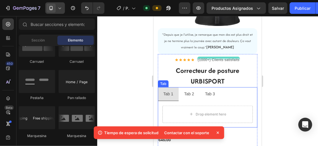
click at [190, 91] on div "Tab 2" at bounding box center [189, 94] width 12 height 9
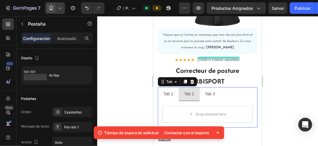
click at [207, 92] on div "Tab 3" at bounding box center [210, 94] width 12 height 9
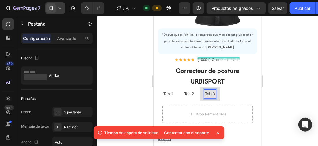
click at [169, 92] on p "Tab 1" at bounding box center [168, 93] width 10 height 7
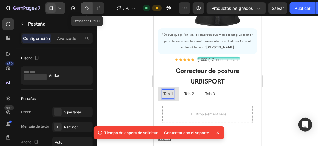
click at [85, 8] on icon "Deshacer/Rehacer" at bounding box center [87, 8] width 6 height 6
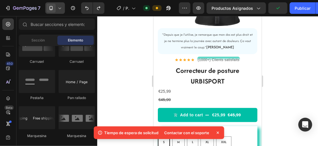
click at [219, 133] on icon at bounding box center [218, 133] width 6 height 6
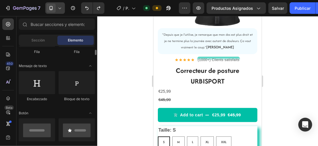
scroll to position [42, 0]
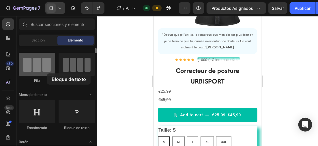
drag, startPoint x: 72, startPoint y: 117, endPoint x: 47, endPoint y: 74, distance: 50.1
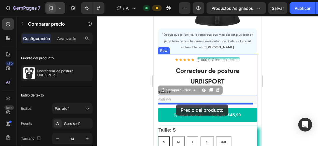
drag, startPoint x: 174, startPoint y: 98, endPoint x: 176, endPoint y: 105, distance: 6.5
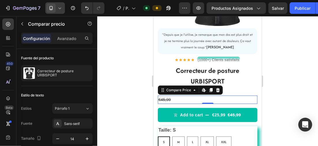
click at [131, 83] on div at bounding box center [207, 81] width 221 height 130
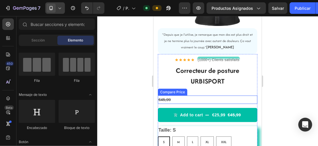
click at [175, 99] on div "€45,99" at bounding box center [208, 100] width 100 height 8
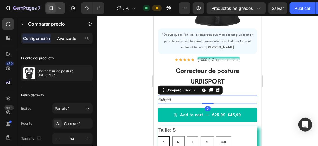
click at [66, 36] on p "Avanzado" at bounding box center [66, 39] width 19 height 6
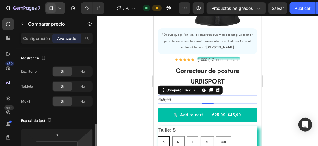
scroll to position [58, 0]
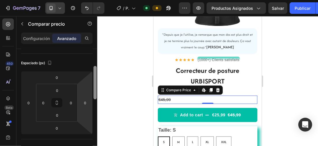
drag, startPoint x: 86, startPoint y: 103, endPoint x: 93, endPoint y: 102, distance: 7.0
click at [86, 103] on input "0" at bounding box center [85, 103] width 9 height 9
type input "6"
type input "2"
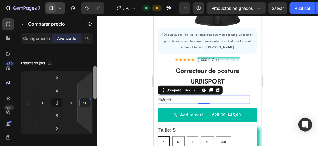
type input "2"
type input "275"
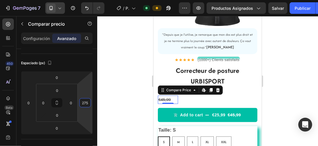
drag, startPoint x: 0, startPoint y: 69, endPoint x: 139, endPoint y: 76, distance: 138.8
click at [115, 72] on div at bounding box center [207, 81] width 221 height 130
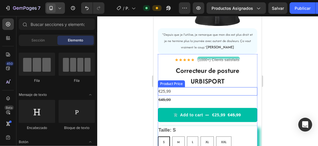
click at [180, 90] on div "€25,99" at bounding box center [208, 91] width 100 height 8
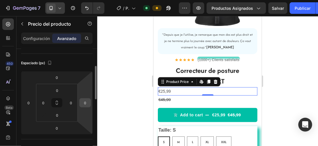
click at [88, 103] on input "0" at bounding box center [85, 103] width 9 height 9
type input "275"
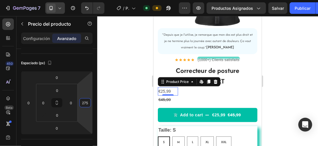
click at [118, 86] on div at bounding box center [207, 81] width 221 height 130
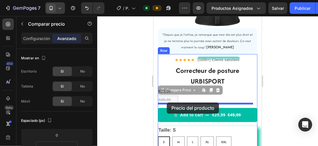
drag, startPoint x: 172, startPoint y: 99, endPoint x: 167, endPoint y: 103, distance: 6.0
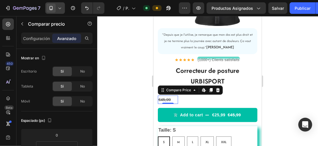
click at [291, 81] on div at bounding box center [207, 81] width 221 height 130
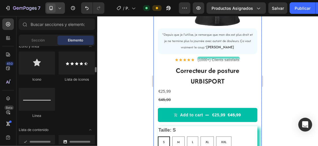
scroll to position [418, 0]
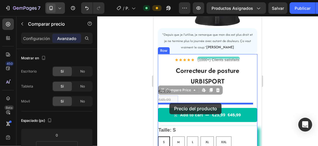
drag, startPoint x: 164, startPoint y: 99, endPoint x: 169, endPoint y: 103, distance: 6.6
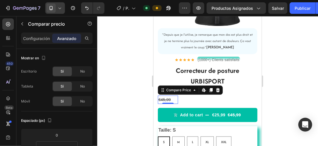
click at [279, 92] on div at bounding box center [207, 81] width 221 height 130
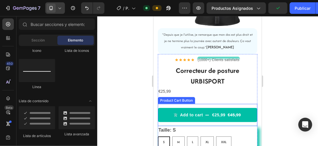
click at [249, 113] on button "Add to cart €25,99 €45,99" at bounding box center [208, 115] width 100 height 14
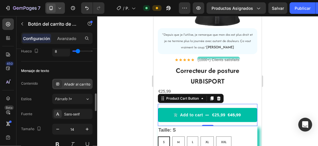
scroll to position [318, 0]
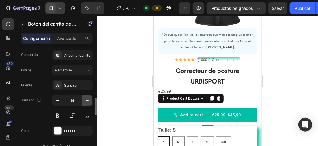
click at [86, 98] on icon "button" at bounding box center [87, 101] width 6 height 6
type input "15"
click at [201, 115] on div "Add to cart" at bounding box center [191, 115] width 25 height 7
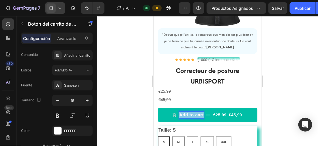
drag, startPoint x: 201, startPoint y: 114, endPoint x: 178, endPoint y: 113, distance: 23.7
click at [179, 113] on p "Add to cart" at bounding box center [191, 115] width 25 height 7
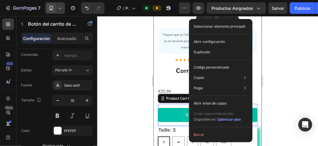
click at [138, 101] on div at bounding box center [207, 81] width 221 height 130
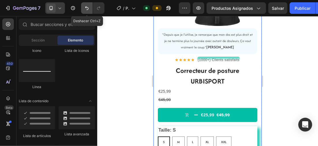
click at [87, 7] on icon "Deshacer/Rehacer" at bounding box center [87, 8] width 6 height 6
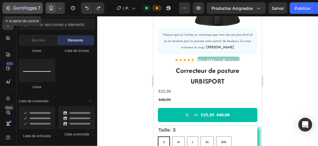
click at [13, 6] on icon "button" at bounding box center [25, 8] width 24 height 5
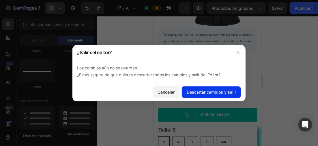
click at [208, 91] on font "Descartar cambios y salir" at bounding box center [211, 92] width 49 height 6
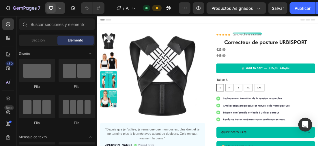
click at [61, 6] on icon at bounding box center [60, 8] width 6 height 6
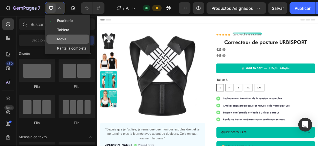
click at [78, 44] on div "Móvil" at bounding box center [67, 48] width 43 height 9
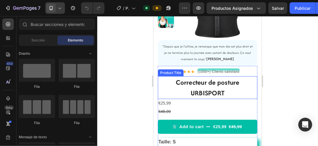
scroll to position [115, 0]
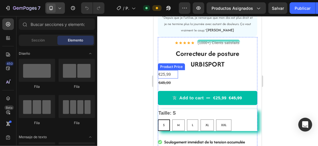
click at [171, 73] on div "€25,99" at bounding box center [168, 74] width 20 height 8
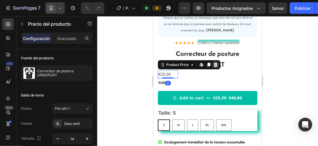
click at [215, 63] on icon at bounding box center [216, 65] width 4 height 4
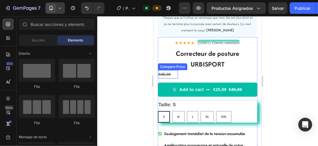
click at [169, 73] on div "€45,99" at bounding box center [168, 74] width 20 height 8
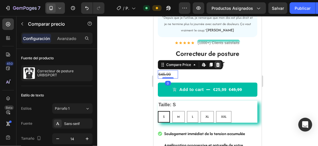
click at [218, 65] on icon at bounding box center [218, 65] width 4 height 4
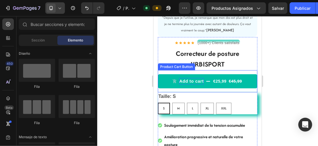
click at [200, 80] on div "Add to cart" at bounding box center [191, 81] width 25 height 7
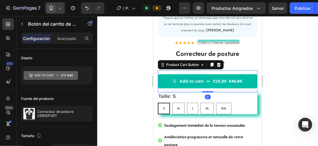
click at [200, 80] on div "Add to cart" at bounding box center [191, 81] width 25 height 7
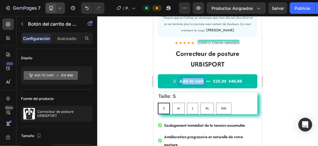
drag, startPoint x: 200, startPoint y: 80, endPoint x: 181, endPoint y: 81, distance: 18.8
click at [181, 81] on p "Add to cart" at bounding box center [191, 81] width 25 height 7
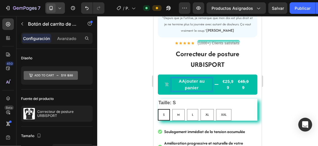
click at [180, 81] on p "AAjouter au panier" at bounding box center [191, 84] width 41 height 13
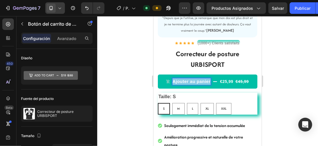
drag, startPoint x: 198, startPoint y: 87, endPoint x: 171, endPoint y: 83, distance: 26.9
click at [172, 83] on p "Ajouter au panier" at bounding box center [191, 81] width 38 height 7
click at [126, 76] on div at bounding box center [207, 81] width 221 height 130
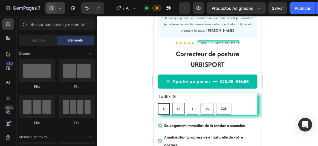
click at [126, 76] on div at bounding box center [207, 81] width 221 height 130
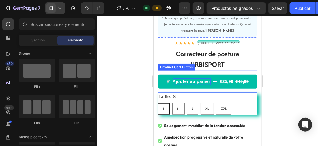
click at [185, 83] on p "Ajouter au panier" at bounding box center [191, 81] width 38 height 7
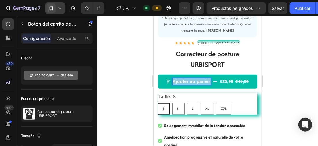
drag, startPoint x: 198, startPoint y: 87, endPoint x: 176, endPoint y: 80, distance: 22.5
click at [176, 80] on p "Ajouter au panier" at bounding box center [191, 81] width 38 height 7
click at [139, 68] on div at bounding box center [207, 81] width 221 height 130
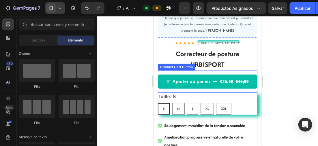
click at [165, 89] on button "Ajouter au panier €25,99 €45,99" at bounding box center [208, 81] width 100 height 14
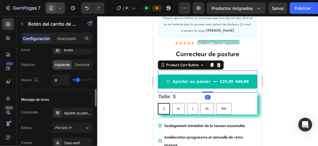
scroll to position [318, 0]
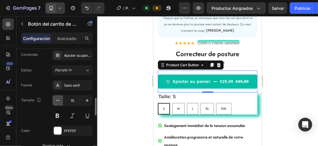
click at [58, 98] on icon "button" at bounding box center [58, 101] width 6 height 6
type input "14"
click at [138, 59] on div at bounding box center [207, 81] width 221 height 130
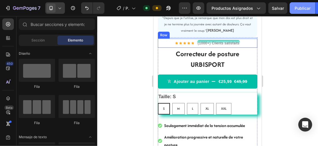
click at [299, 10] on font "Publicar" at bounding box center [303, 8] width 16 height 6
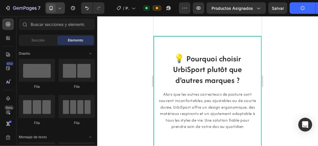
scroll to position [664, 0]
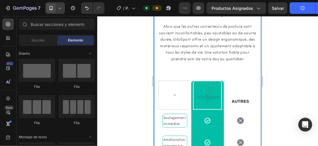
click at [235, 59] on div "💡 Pourquoi choisir UrbiSport plutôt que d'autres marques ? Heading Alors que le…" at bounding box center [207, 112] width 108 height 289
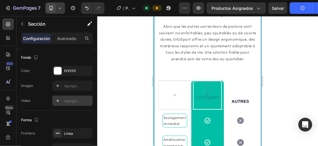
scroll to position [202, 0]
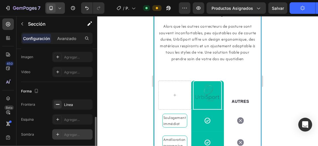
click at [59, 133] on icon at bounding box center [57, 135] width 5 height 5
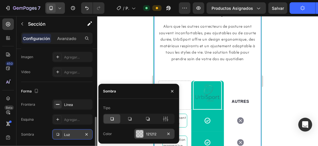
click at [141, 133] on div at bounding box center [140, 135] width 8 height 8
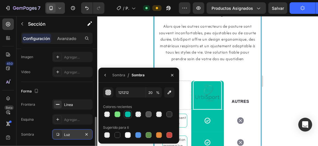
click at [128, 114] on div at bounding box center [128, 115] width 6 height 6
type input "00BFA6"
type input "100"
click at [117, 74] on div "Sombra" at bounding box center [118, 75] width 13 height 5
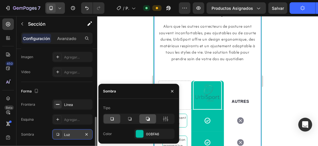
click at [149, 120] on icon at bounding box center [148, 120] width 4 height 4
click at [163, 118] on icon at bounding box center [166, 119] width 6 height 6
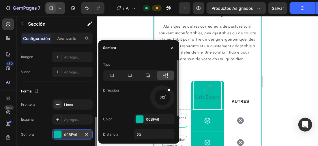
drag, startPoint x: 170, startPoint y: 104, endPoint x: 169, endPoint y: 88, distance: 15.6
click at [169, 88] on div at bounding box center [166, 93] width 11 height 12
click at [173, 92] on div at bounding box center [168, 95] width 13 height 8
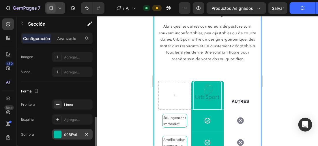
click at [266, 69] on div at bounding box center [207, 81] width 221 height 130
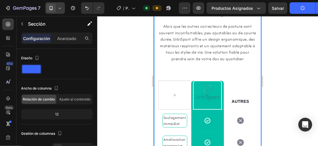
click at [231, 56] on div "💡 Pourquoi choisir UrbiSport plutôt que d'autres marques ? Heading Alors que le…" at bounding box center [207, 112] width 108 height 289
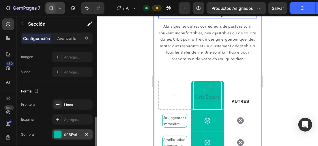
click at [59, 132] on div at bounding box center [58, 135] width 8 height 8
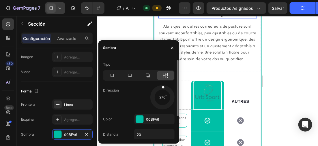
drag, startPoint x: 171, startPoint y: 92, endPoint x: 163, endPoint y: 86, distance: 9.9
click at [163, 86] on div at bounding box center [163, 91] width 5 height 13
click at [162, 85] on div at bounding box center [162, 91] width 3 height 13
click at [139, 119] on div at bounding box center [140, 120] width 8 height 8
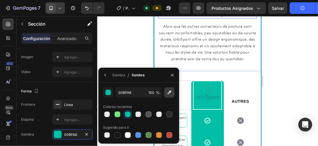
click at [168, 91] on icon "button" at bounding box center [170, 93] width 6 height 6
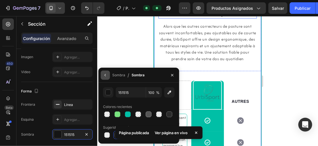
click at [103, 75] on icon "button" at bounding box center [105, 75] width 5 height 5
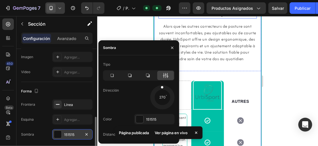
click at [61, 132] on div at bounding box center [58, 135] width 8 height 8
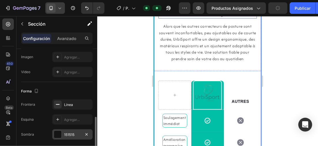
click at [54, 137] on div at bounding box center [58, 135] width 8 height 8
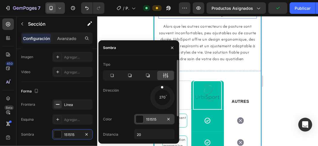
click at [141, 119] on div at bounding box center [140, 120] width 8 height 8
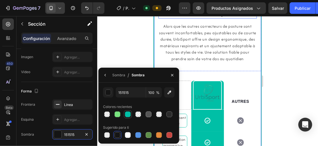
click at [129, 113] on div at bounding box center [128, 115] width 6 height 6
type input "00BFA6"
click at [114, 75] on div "Sombra" at bounding box center [118, 75] width 13 height 5
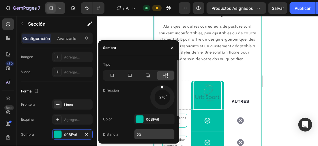
click at [147, 135] on input "20" at bounding box center [155, 135] width 40 height 10
type input "15"
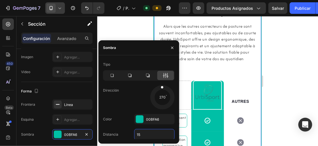
click at [289, 58] on div at bounding box center [207, 81] width 221 height 130
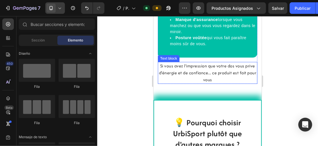
scroll to position [675, 0]
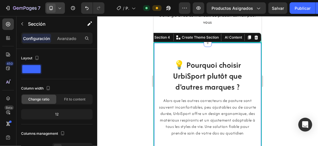
scroll to position [202, 0]
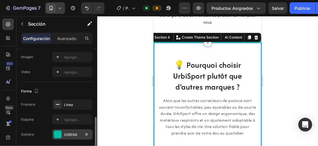
click at [58, 130] on div "00BFA6" at bounding box center [72, 135] width 40 height 10
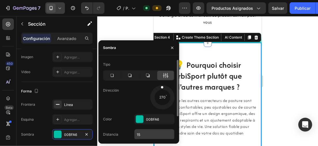
click at [144, 133] on input "15" at bounding box center [155, 135] width 40 height 10
type input "5"
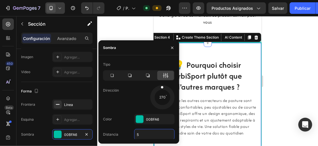
click at [302, 63] on div at bounding box center [207, 81] width 221 height 130
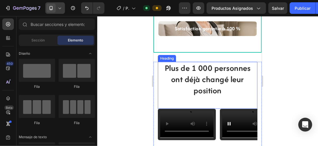
scroll to position [941, 0]
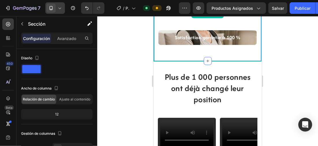
click at [286, 84] on div at bounding box center [207, 81] width 221 height 130
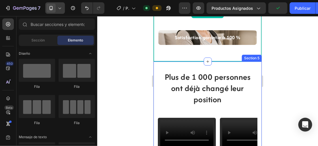
click at [250, 79] on div "Plus de 1 000 personnes ont déjà changé leur position Heading Video Video Video…" at bounding box center [207, 118] width 108 height 112
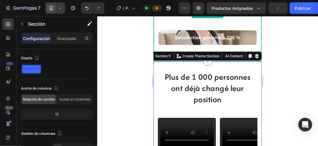
click at [283, 78] on div at bounding box center [207, 81] width 221 height 130
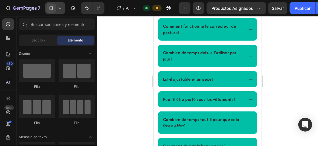
scroll to position [1168, 0]
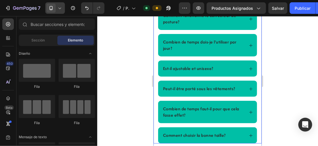
click at [255, 42] on div "Title Line Foire aux questions...🙌 Heading Comment fonctionne le correcteur de …" at bounding box center [207, 57] width 108 height 172
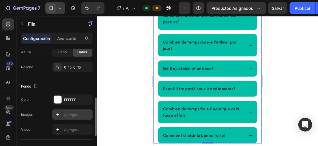
scroll to position [202, 0]
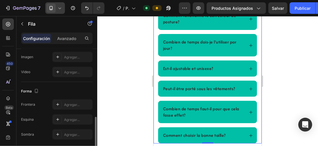
click at [55, 132] on div at bounding box center [58, 135] width 8 height 8
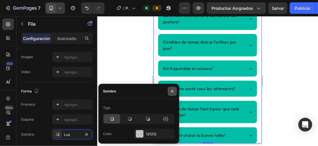
drag, startPoint x: 163, startPoint y: 118, endPoint x: 169, endPoint y: 92, distance: 27.5
click at [164, 118] on icon at bounding box center [166, 119] width 6 height 6
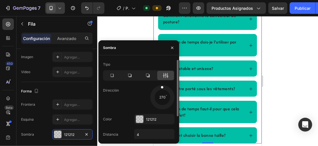
drag, startPoint x: 169, startPoint y: 99, endPoint x: 141, endPoint y: 112, distance: 31.0
click at [162, 80] on div "Tipo Dirección 270 Color 121212 Distancia 4 Desdibujar 4 Tamaño 0" at bounding box center [138, 115] width 81 height 111
click at [142, 133] on input "4" at bounding box center [155, 135] width 40 height 10
type input "5"
click at [135, 118] on div "121212" at bounding box center [154, 119] width 40 height 10
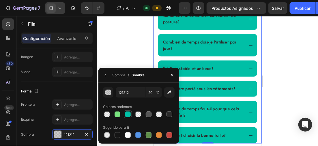
click at [128, 112] on div at bounding box center [128, 115] width 6 height 6
type input "00BFA6"
type input "100"
click at [270, 62] on div at bounding box center [207, 81] width 221 height 130
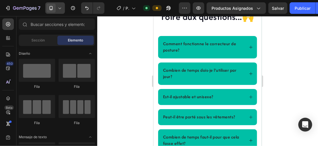
scroll to position [1143, 0]
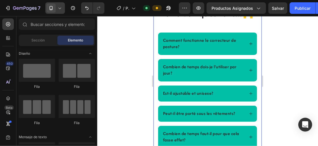
click at [245, 62] on div "Title Line Foire aux questions...🙌 Heading Comment fonctionne le correcteur de …" at bounding box center [207, 85] width 108 height 200
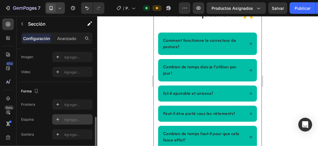
scroll to position [223, 0]
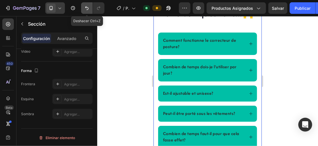
click at [88, 4] on button "Deshacer/Rehacer" at bounding box center [87, 8] width 12 height 12
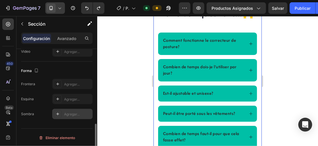
click at [59, 112] on icon at bounding box center [57, 114] width 5 height 5
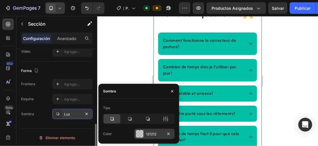
click at [146, 132] on div "121212" at bounding box center [154, 134] width 17 height 5
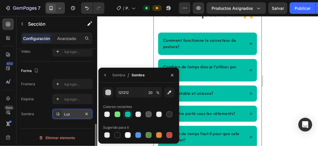
click at [128, 112] on div at bounding box center [128, 115] width 6 height 6
type input "00BFA6"
type input "100"
click at [296, 66] on div at bounding box center [207, 81] width 221 height 130
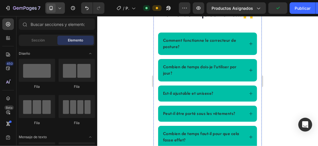
click at [247, 7] on div "Title Line" at bounding box center [208, 2] width 100 height 10
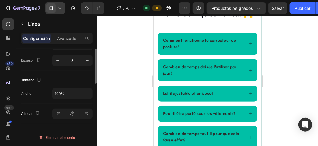
scroll to position [0, 0]
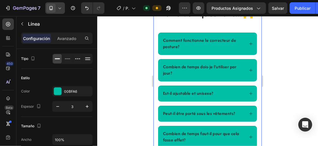
click at [225, 58] on div "Title Line 0 Foire aux questions...🙌 Heading Comment fonctionne le correcteur d…" at bounding box center [207, 85] width 108 height 200
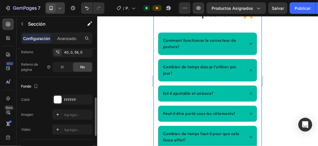
scroll to position [202, 0]
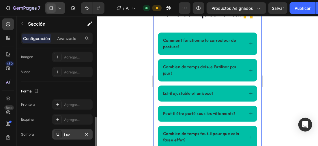
click at [70, 133] on div "Luz" at bounding box center [72, 135] width 17 height 5
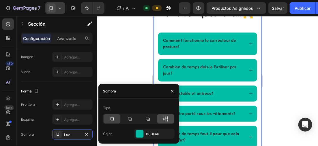
click at [162, 118] on div at bounding box center [165, 119] width 17 height 9
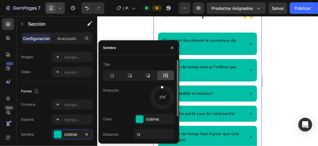
drag, startPoint x: 169, startPoint y: 103, endPoint x: 162, endPoint y: 83, distance: 21.7
click at [162, 83] on div "Tipo Dirección 270 Color 00BFA6 Distancia 12 Desdibujar 12 Tamaño 0" at bounding box center [138, 115] width 81 height 111
click at [142, 136] on input "12" at bounding box center [155, 135] width 40 height 10
type input "5"
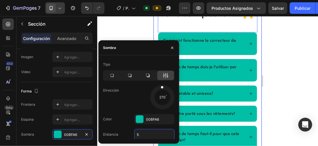
click at [295, 76] on div at bounding box center [207, 81] width 221 height 130
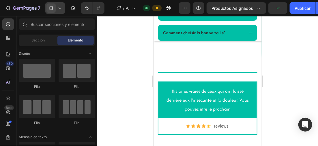
scroll to position [1343, 0]
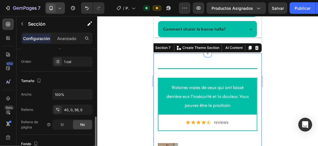
scroll to position [115, 0]
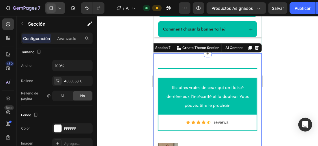
click at [301, 72] on div at bounding box center [207, 81] width 221 height 130
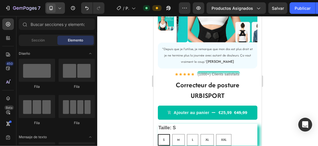
scroll to position [69, 0]
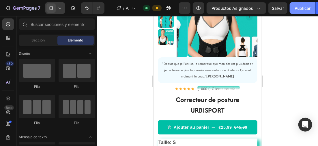
click at [309, 5] on font "Publicar" at bounding box center [303, 8] width 16 height 6
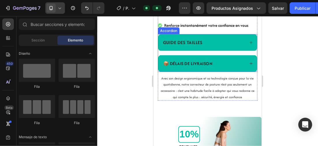
scroll to position [271, 0]
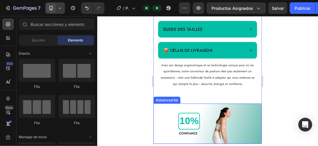
click at [254, 107] on div "10% Text block CONFIANCE Text Block Image" at bounding box center [207, 124] width 108 height 40
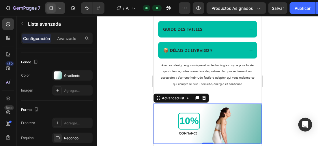
scroll to position [231, 0]
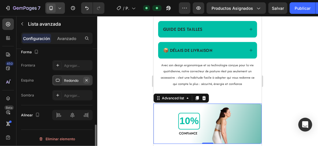
drag, startPoint x: 86, startPoint y: 79, endPoint x: 36, endPoint y: 78, distance: 50.5
click at [86, 79] on icon "button" at bounding box center [86, 80] width 5 height 5
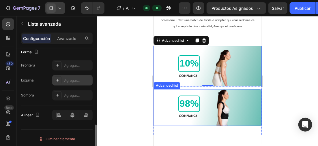
click at [245, 100] on div "98% Text block CONFIANCE Text Block Image" at bounding box center [207, 107] width 108 height 37
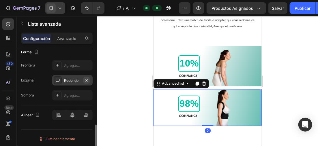
click at [85, 80] on icon "button" at bounding box center [86, 80] width 5 height 5
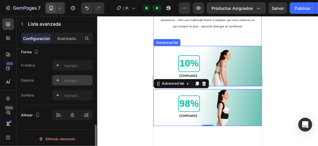
click at [249, 72] on div "10% Text block CONFIANCE Text Block Image" at bounding box center [207, 66] width 108 height 40
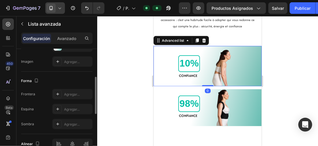
scroll to position [173, 0]
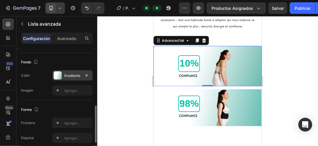
click at [59, 75] on div at bounding box center [58, 76] width 8 height 8
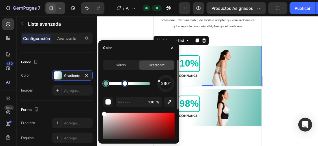
type input "6BBAAF"
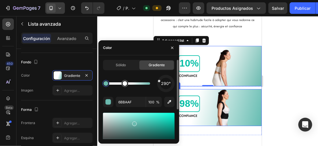
click at [245, 101] on div "98% Text block CONFIANCE Text Block Image" at bounding box center [207, 107] width 108 height 37
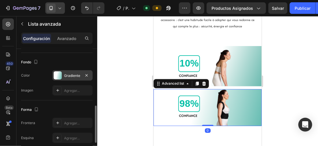
click at [55, 76] on div at bounding box center [58, 76] width 8 height 8
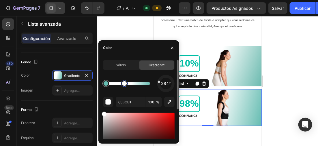
type input "FFFFFF"
drag, startPoint x: 132, startPoint y: 85, endPoint x: 125, endPoint y: 85, distance: 7.5
click at [125, 85] on div at bounding box center [124, 83] width 5 height 5
click at [307, 84] on div at bounding box center [207, 81] width 221 height 130
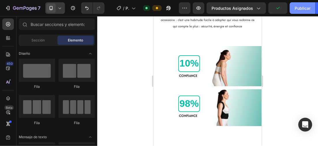
click at [296, 10] on font "Publicar" at bounding box center [303, 8] width 16 height 6
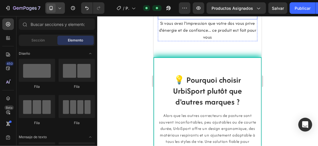
scroll to position [660, 0]
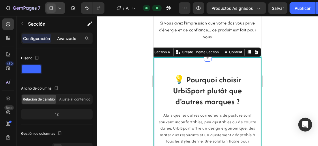
click at [68, 38] on p "Avanzado" at bounding box center [66, 39] width 19 height 6
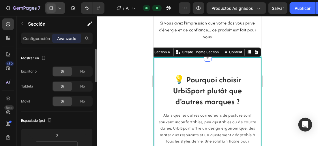
scroll to position [58, 0]
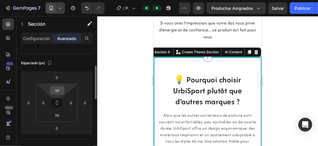
click at [61, 91] on input "56" at bounding box center [57, 90] width 12 height 9
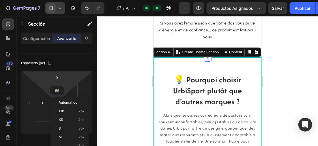
click at [122, 59] on div at bounding box center [207, 81] width 221 height 130
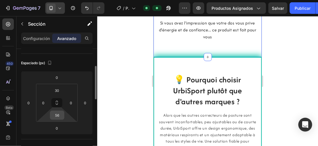
click at [61, 115] on input "56" at bounding box center [57, 115] width 12 height 9
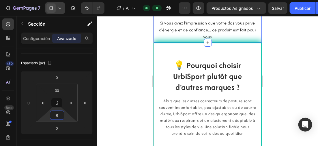
type input "65"
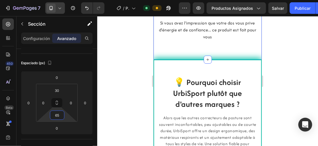
click at [292, 65] on div at bounding box center [207, 81] width 221 height 130
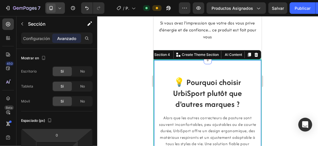
scroll to position [87, 0]
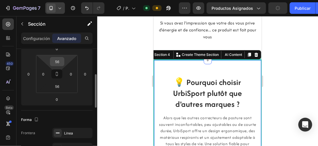
click at [61, 62] on input "56" at bounding box center [57, 61] width 12 height 9
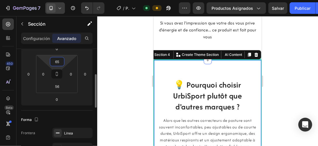
type input "6"
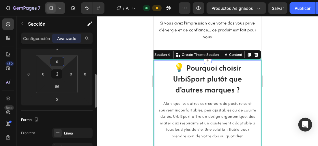
type input "62"
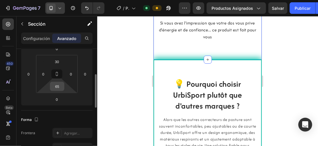
click at [62, 85] on input "65" at bounding box center [57, 86] width 12 height 9
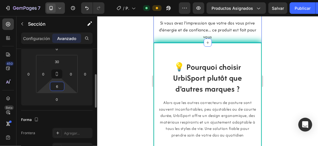
type input "62"
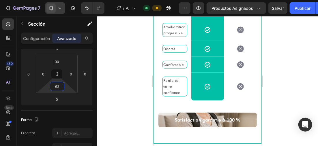
scroll to position [949, 0]
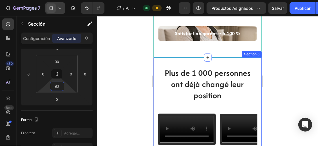
click at [233, 74] on div "Plus de 1 000 personnes ont déjà changé leur position Heading Video Video Video…" at bounding box center [207, 113] width 108 height 112
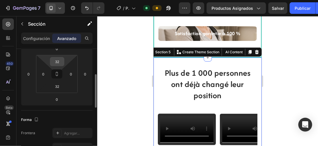
click at [60, 60] on input "32" at bounding box center [57, 61] width 12 height 9
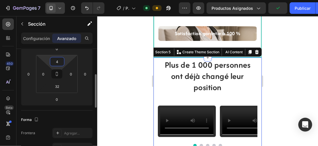
type input "40"
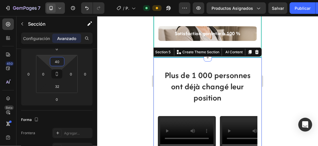
click at [300, 58] on div at bounding box center [207, 81] width 221 height 130
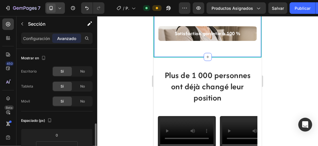
scroll to position [58, 0]
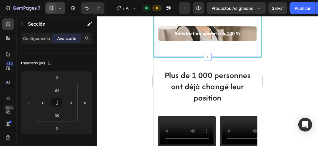
click at [291, 55] on div at bounding box center [207, 81] width 221 height 130
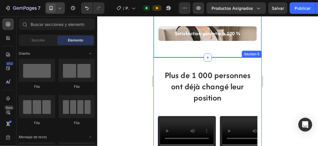
click at [233, 77] on div "Plus de 1 000 personnes ont déjà changé leur position Heading Video Video Video…" at bounding box center [207, 114] width 108 height 114
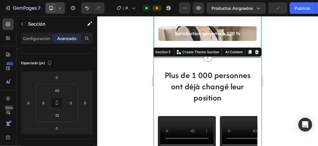
click at [285, 81] on div at bounding box center [207, 81] width 221 height 130
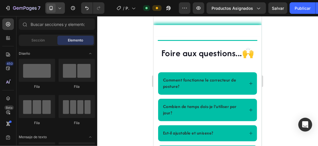
scroll to position [1123, 0]
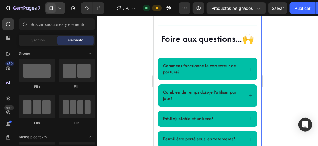
click at [244, 84] on div "Title Line Foire aux questions...🙌 Heading Comment fonctionne le correcteur de …" at bounding box center [207, 110] width 108 height 200
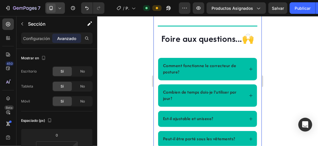
scroll to position [87, 0]
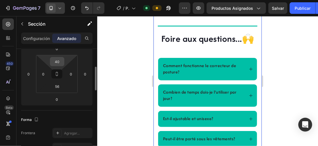
click at [61, 62] on input "40" at bounding box center [57, 61] width 12 height 9
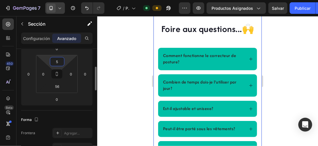
type input "56"
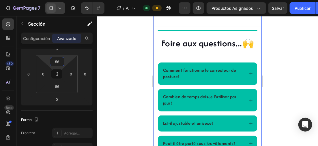
click at [296, 63] on div at bounding box center [207, 81] width 221 height 130
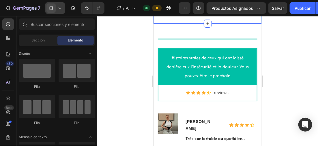
scroll to position [1354, 0]
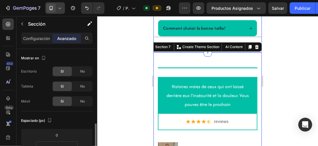
scroll to position [87, 0]
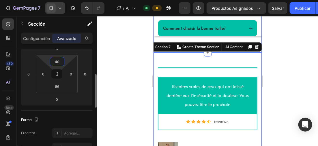
click at [59, 62] on input "40" at bounding box center [57, 61] width 12 height 9
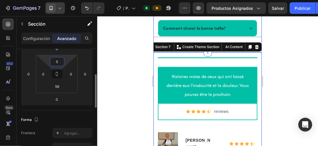
type input "56"
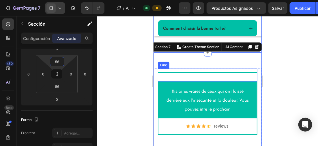
click at [279, 76] on div at bounding box center [207, 81] width 221 height 130
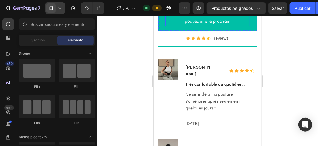
scroll to position [1498, 0]
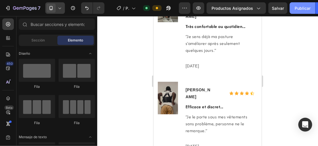
click at [301, 5] on button "Publicar" at bounding box center [303, 8] width 26 height 12
click at [124, 60] on div at bounding box center [207, 81] width 221 height 130
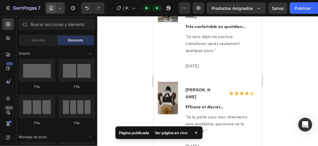
click at [62, 8] on icon at bounding box center [60, 8] width 6 height 6
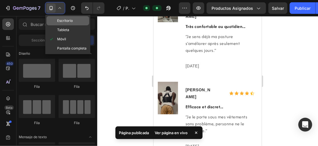
click at [72, 22] on span "Escritorio" at bounding box center [65, 21] width 16 height 6
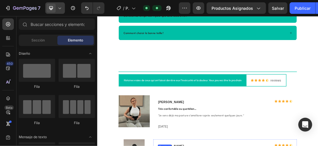
scroll to position [1403, 0]
